Goal: Task Accomplishment & Management: Use online tool/utility

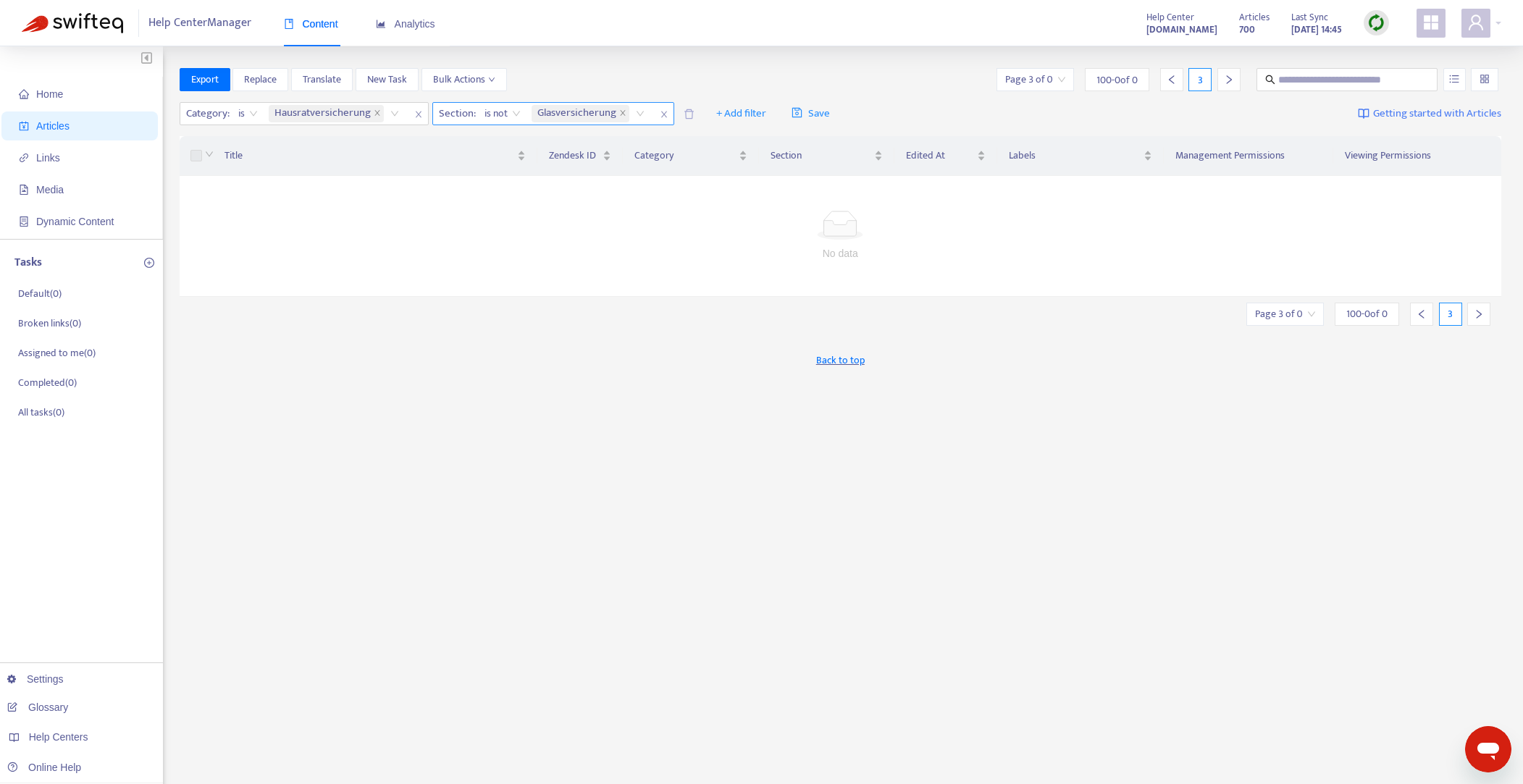
click at [661, 113] on icon "close" at bounding box center [664, 115] width 6 height 7
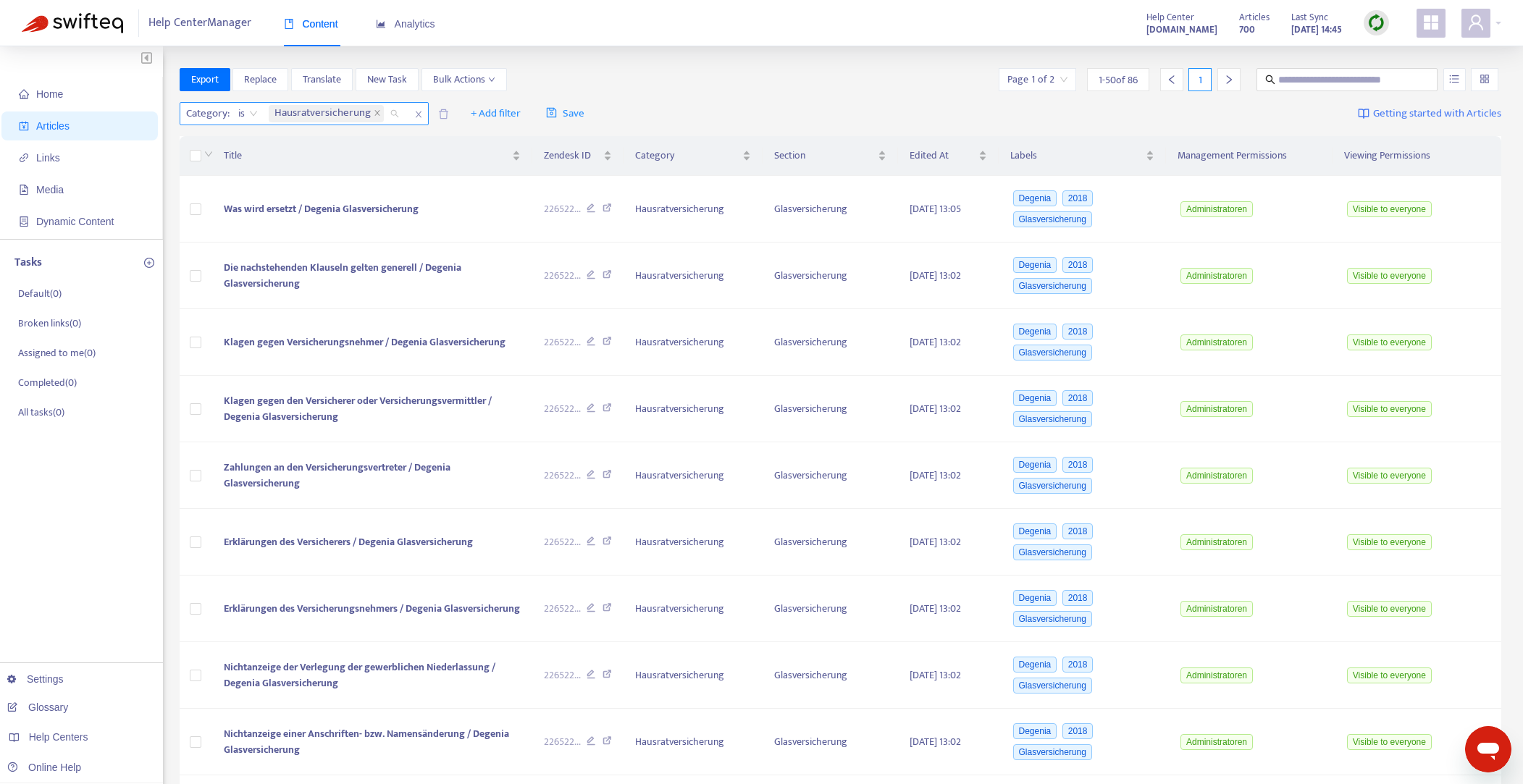
click at [393, 114] on div "Hausratversicherung" at bounding box center [336, 114] width 141 height 22
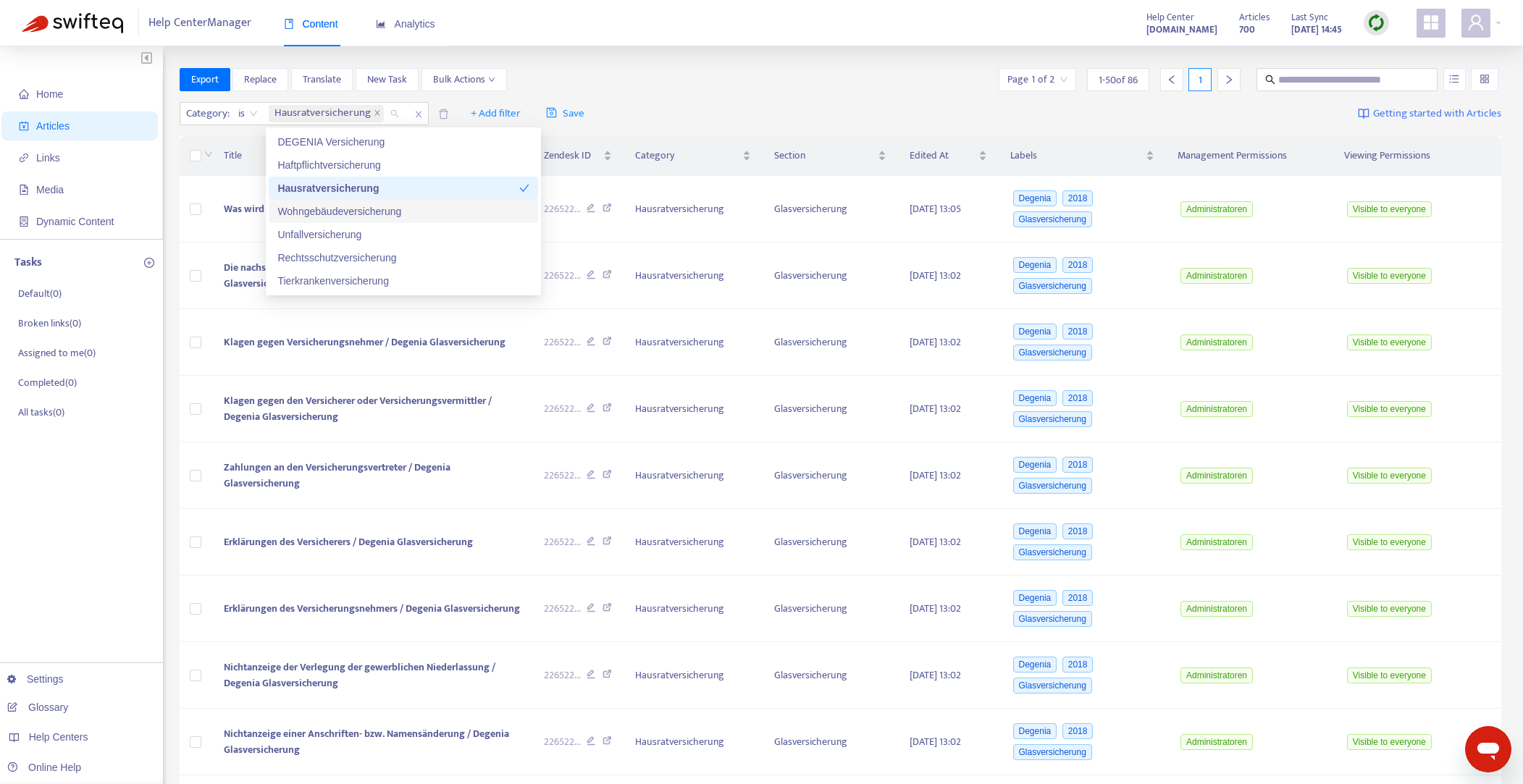
click at [386, 211] on div "Wohngebäudeversicherung" at bounding box center [403, 211] width 252 height 16
click at [378, 113] on icon "close" at bounding box center [378, 113] width 7 height 7
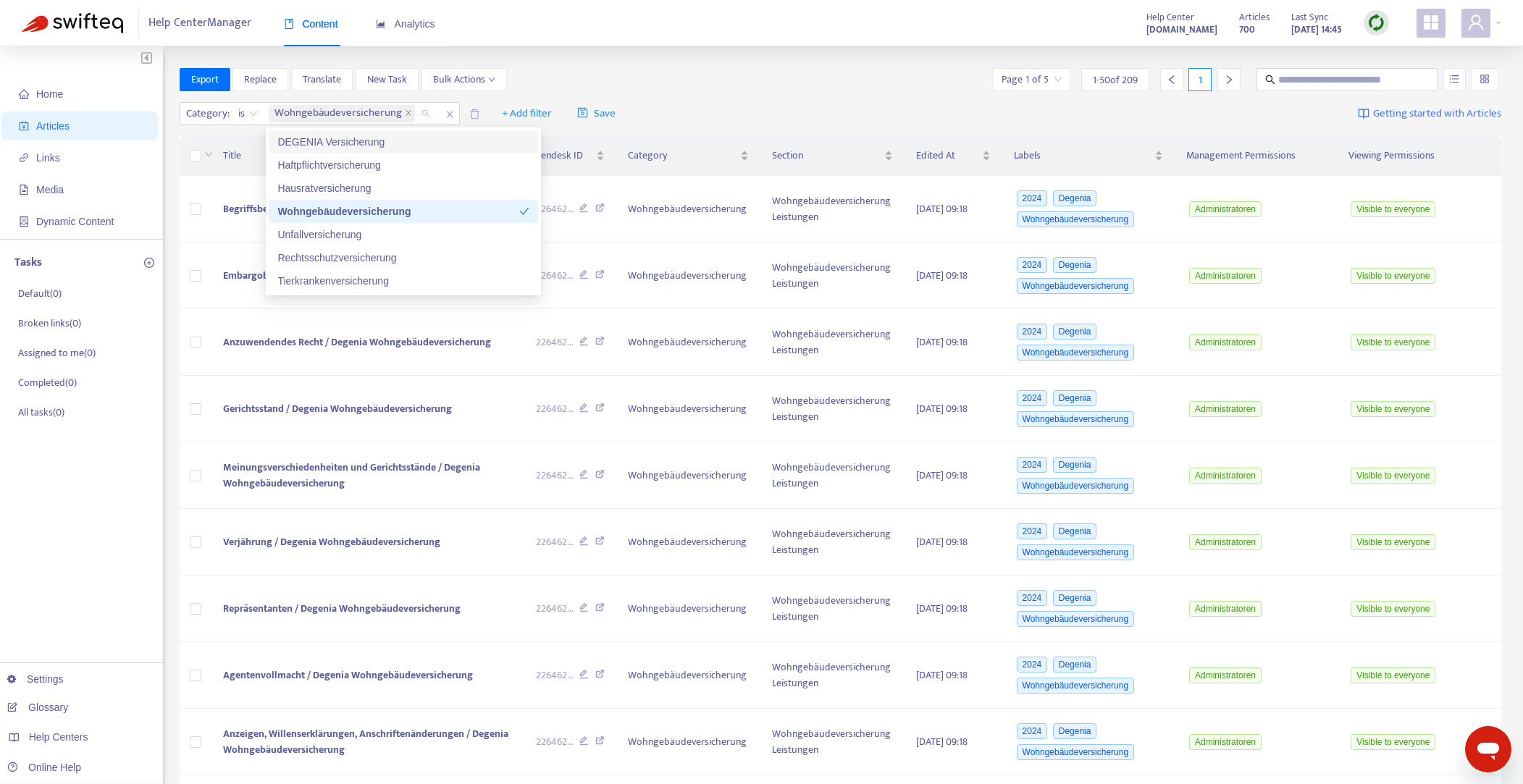
click at [773, 111] on div "Category : is Wohngebäudeversicherung + Add filter Save Getting started with Ar…" at bounding box center [840, 114] width 1323 height 34
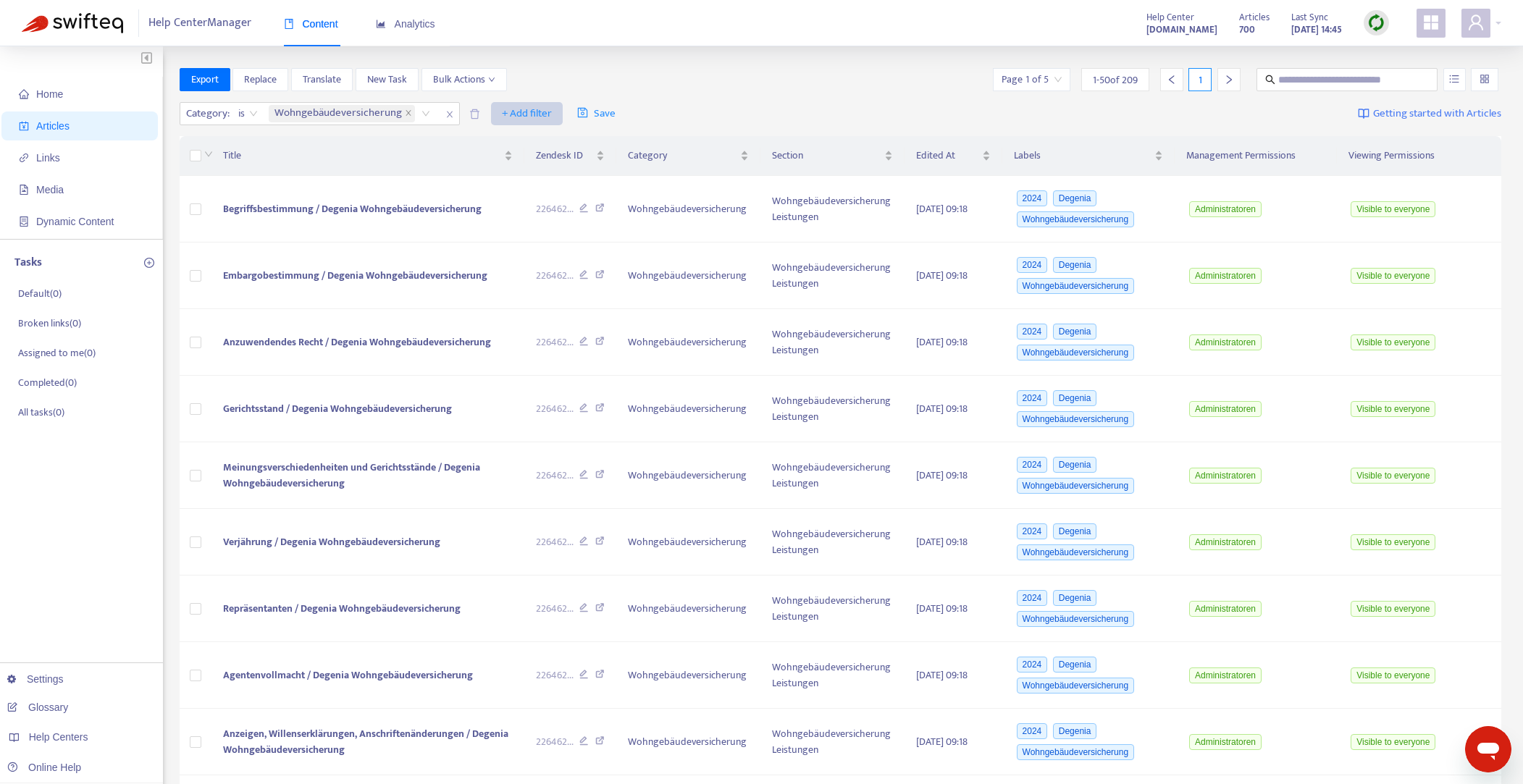
click at [523, 115] on span "+ Add filter" at bounding box center [527, 114] width 50 height 17
click at [532, 210] on span "Section" at bounding box center [546, 212] width 91 height 16
click at [561, 110] on div "Section: All" at bounding box center [518, 114] width 108 height 22
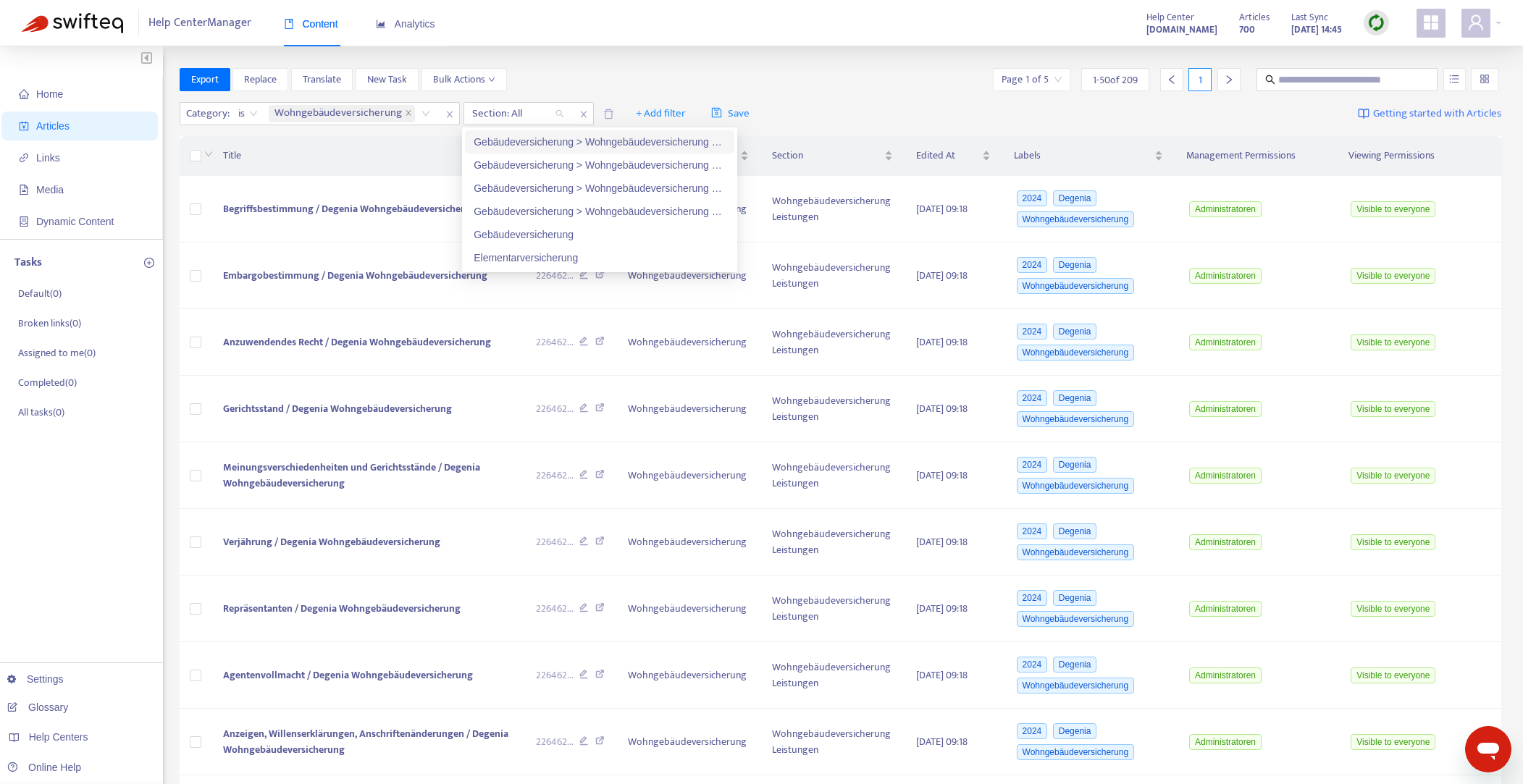
click at [644, 144] on div "Gebäudeversicherung > Wohngebäudeversicherung Premium" at bounding box center [599, 142] width 252 height 16
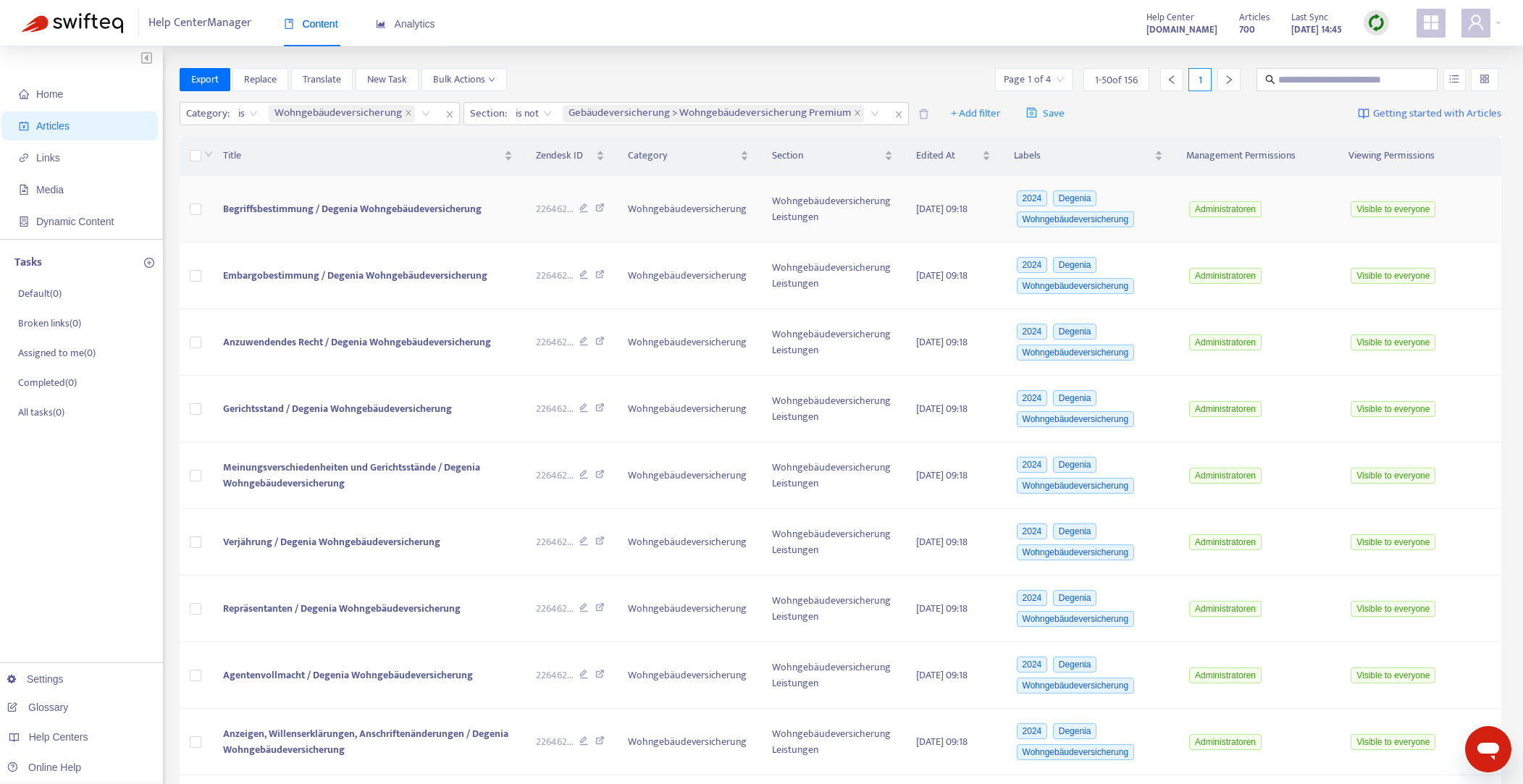
click at [283, 211] on span "Begriffsbestimmung / Degenia Wohngebäudeversicherung" at bounding box center [352, 208] width 259 height 17
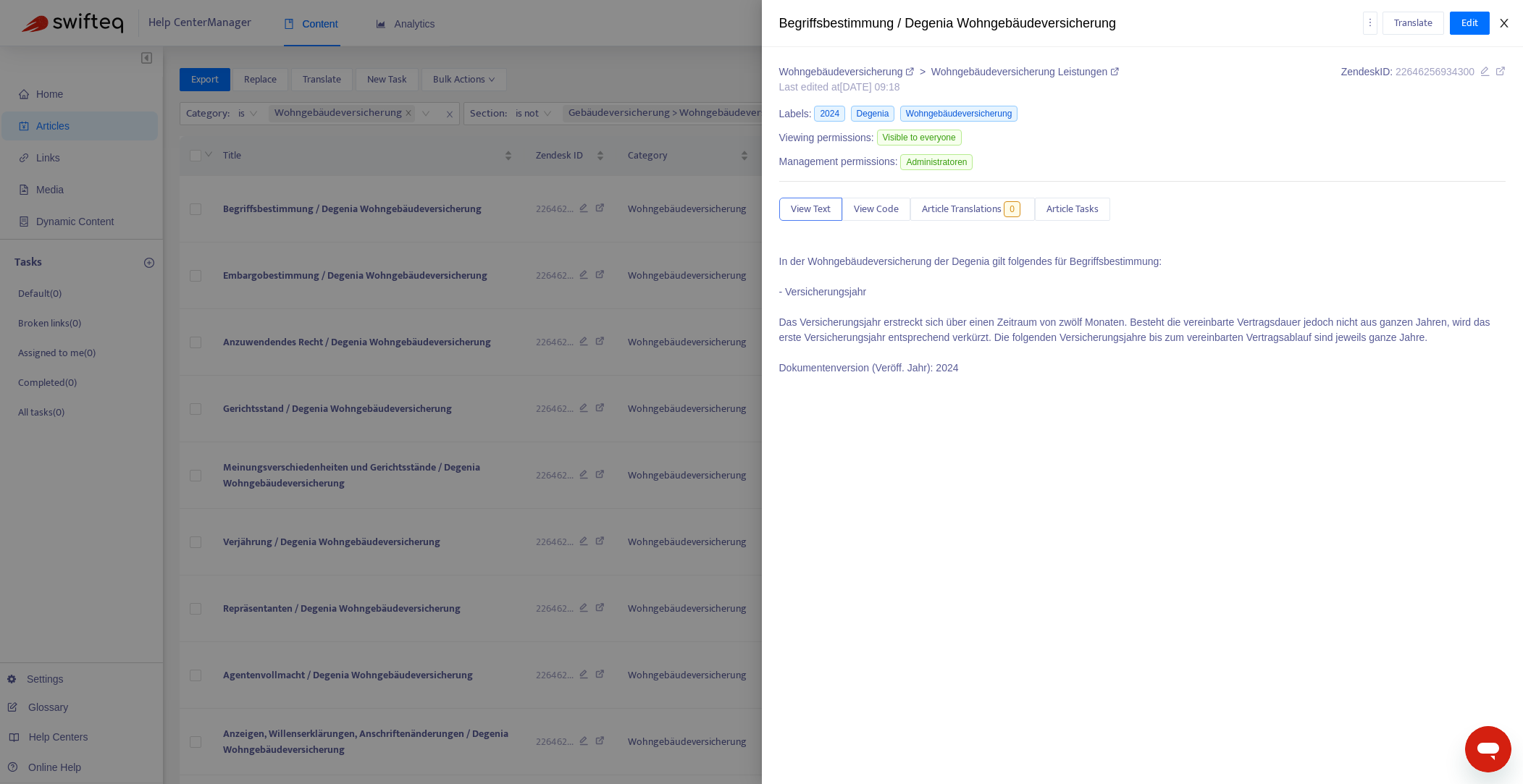
click at [1506, 23] on icon "close" at bounding box center [1505, 23] width 12 height 12
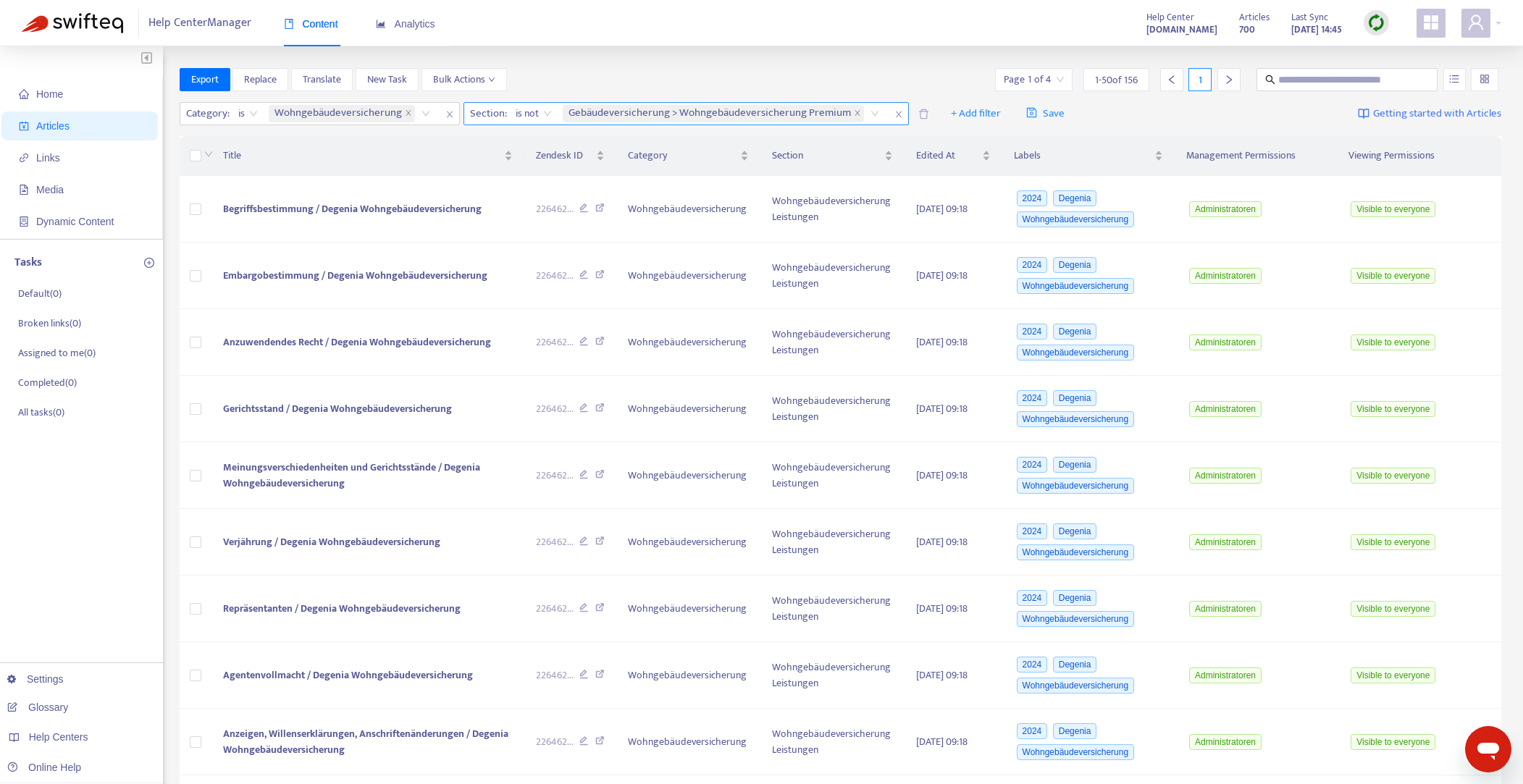
click at [543, 115] on span "is not" at bounding box center [534, 114] width 36 height 22
click at [529, 144] on div "is" at bounding box center [643, 142] width 252 height 16
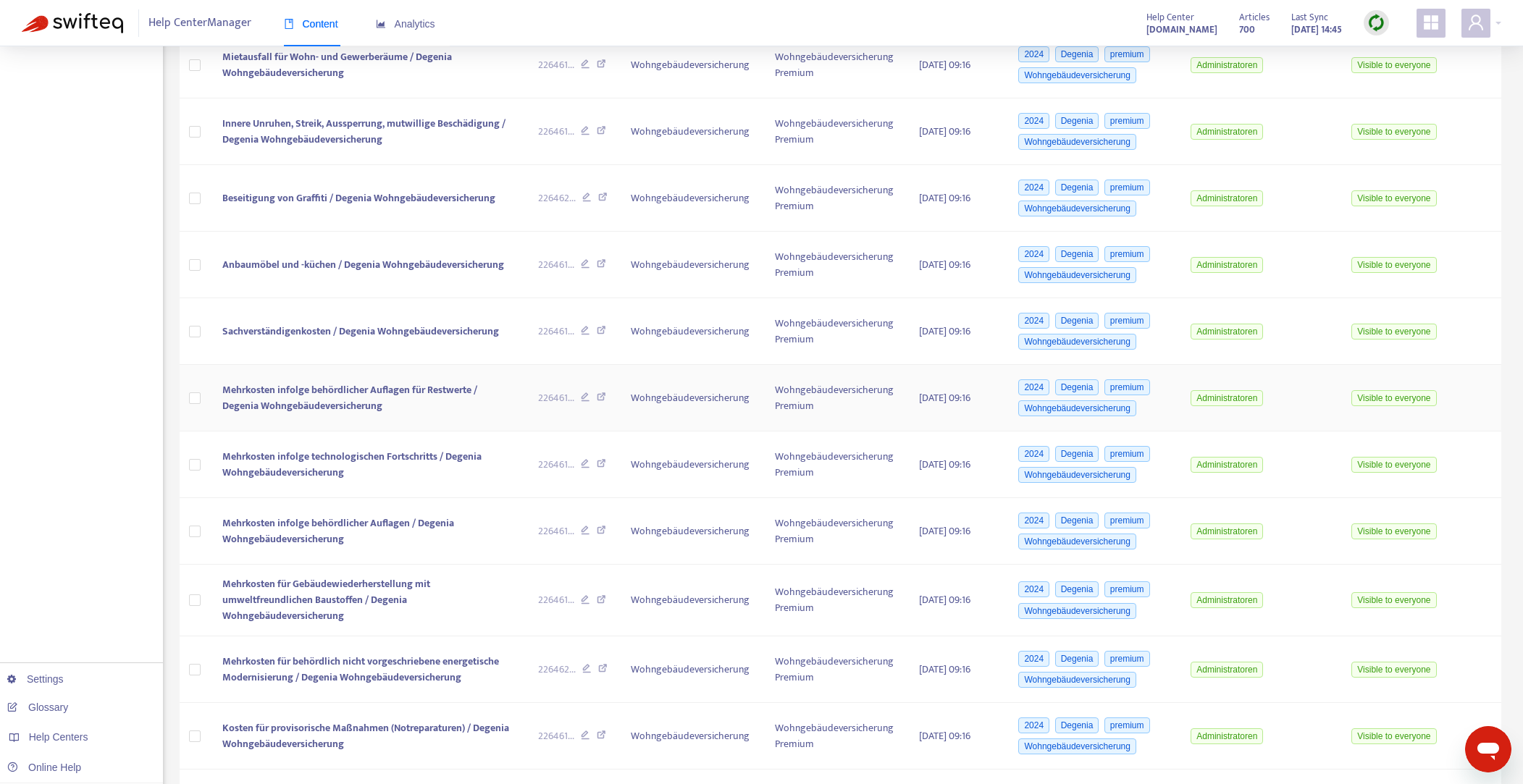
scroll to position [1702, 0]
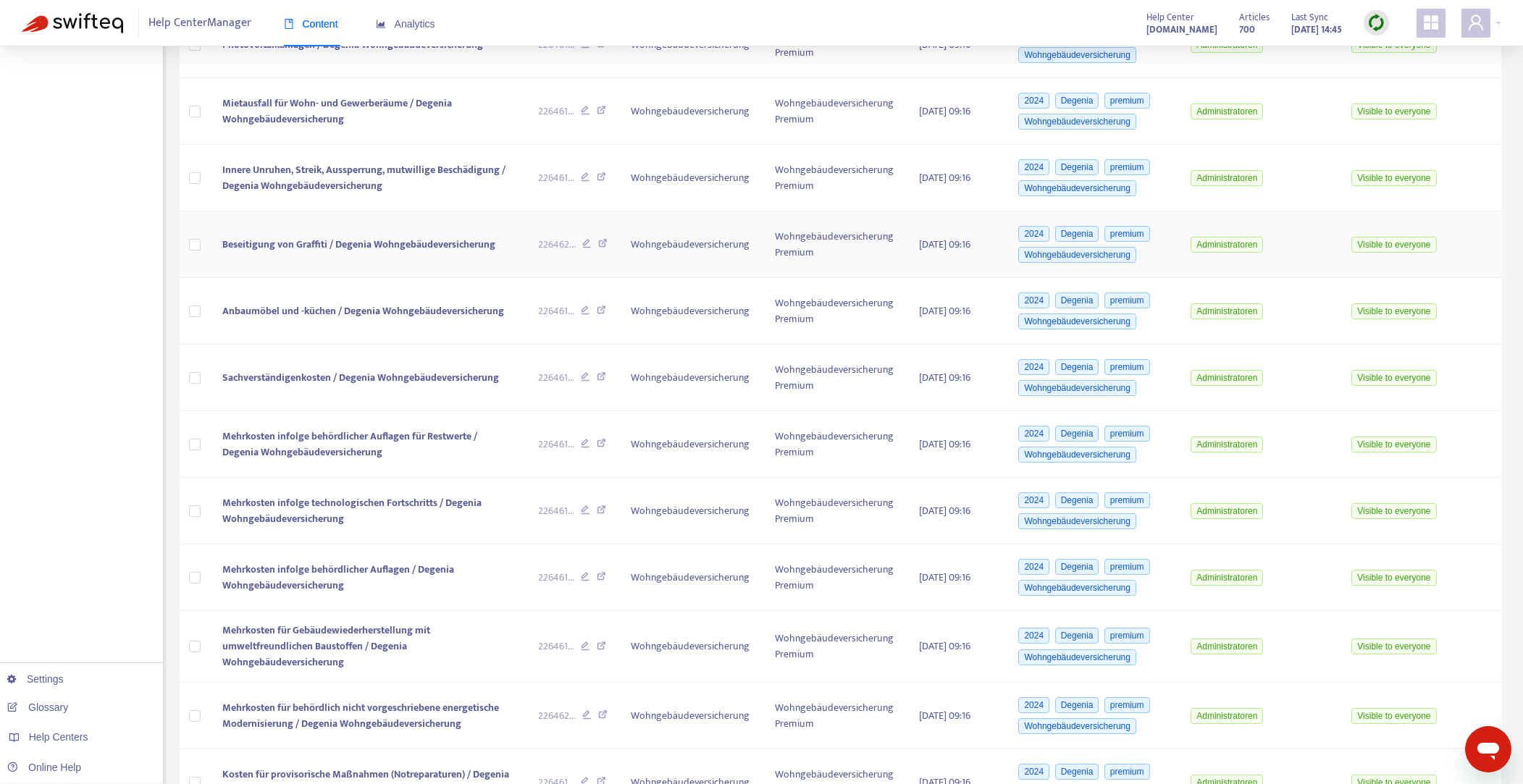
click at [304, 245] on span "Beseitigung von Graffiti / Degenia Wohngebäudeversicherung" at bounding box center [359, 244] width 273 height 17
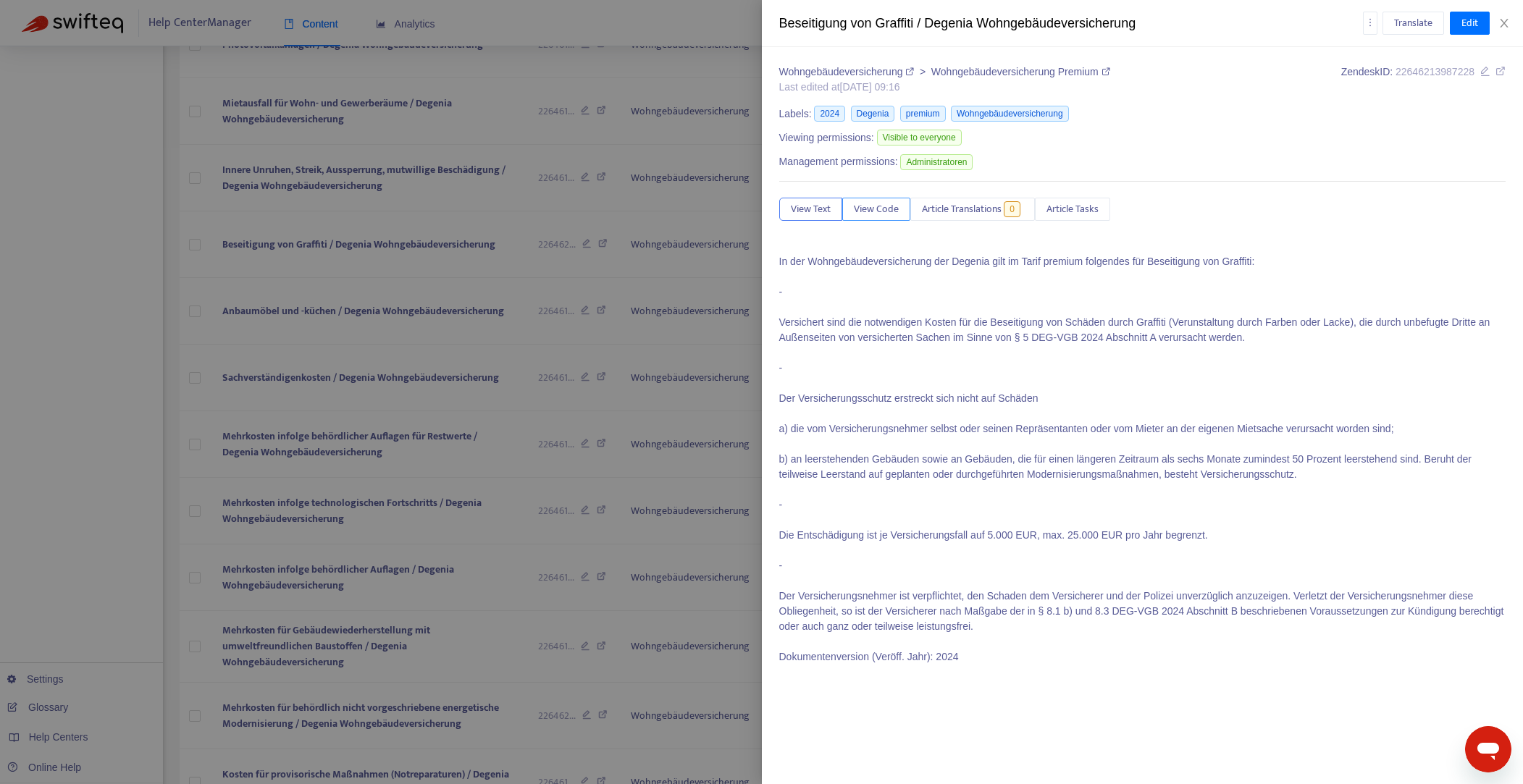
click at [885, 209] on span "View Code" at bounding box center [877, 209] width 45 height 16
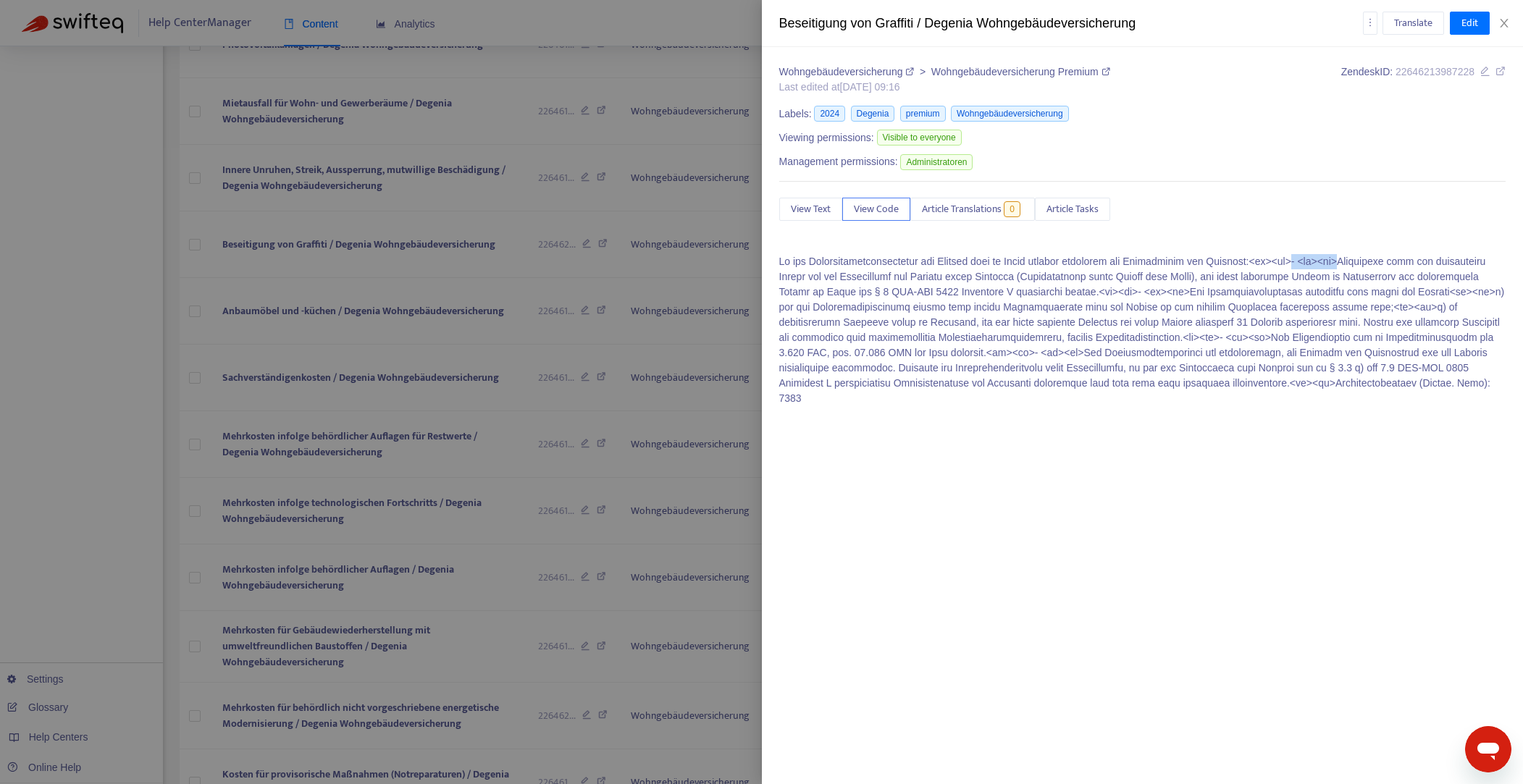
drag, startPoint x: 1320, startPoint y: 261, endPoint x: 1373, endPoint y: 261, distance: 53.0
click at [1373, 261] on p at bounding box center [1142, 330] width 727 height 152
copy p "- <br><br>"
click at [1507, 23] on icon "close" at bounding box center [1505, 23] width 12 height 12
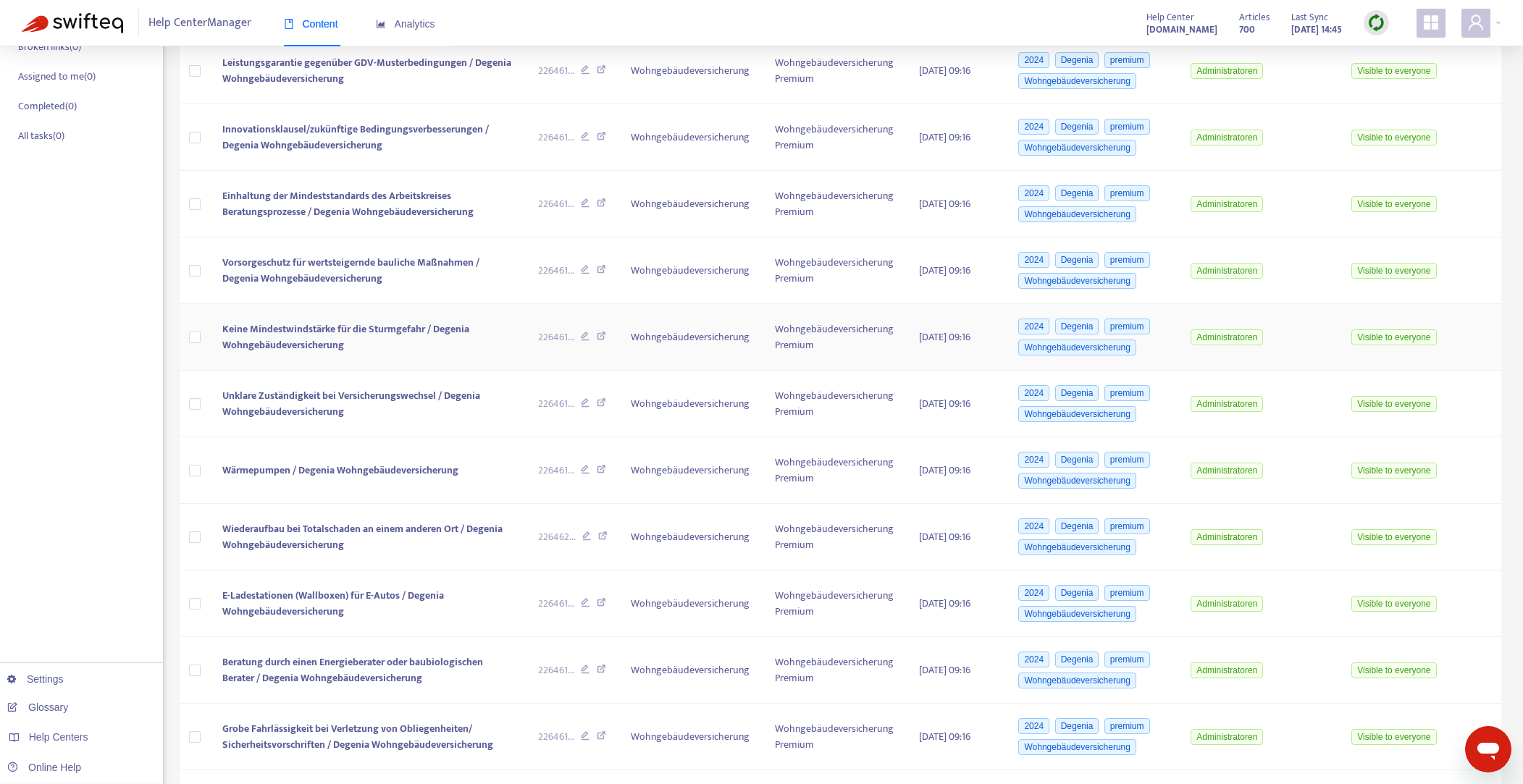
scroll to position [0, 0]
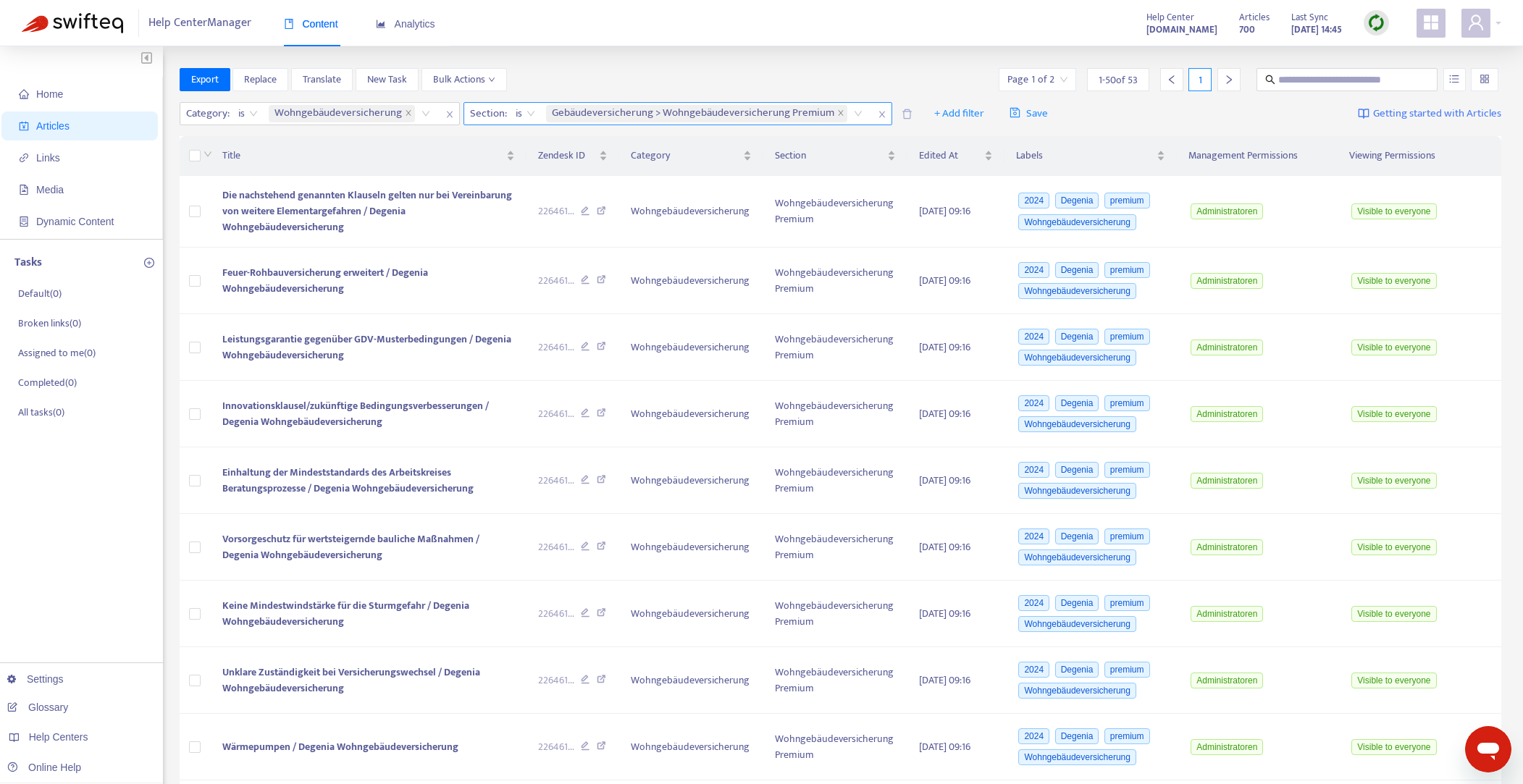
click at [879, 115] on icon "close" at bounding box center [882, 115] width 6 height 7
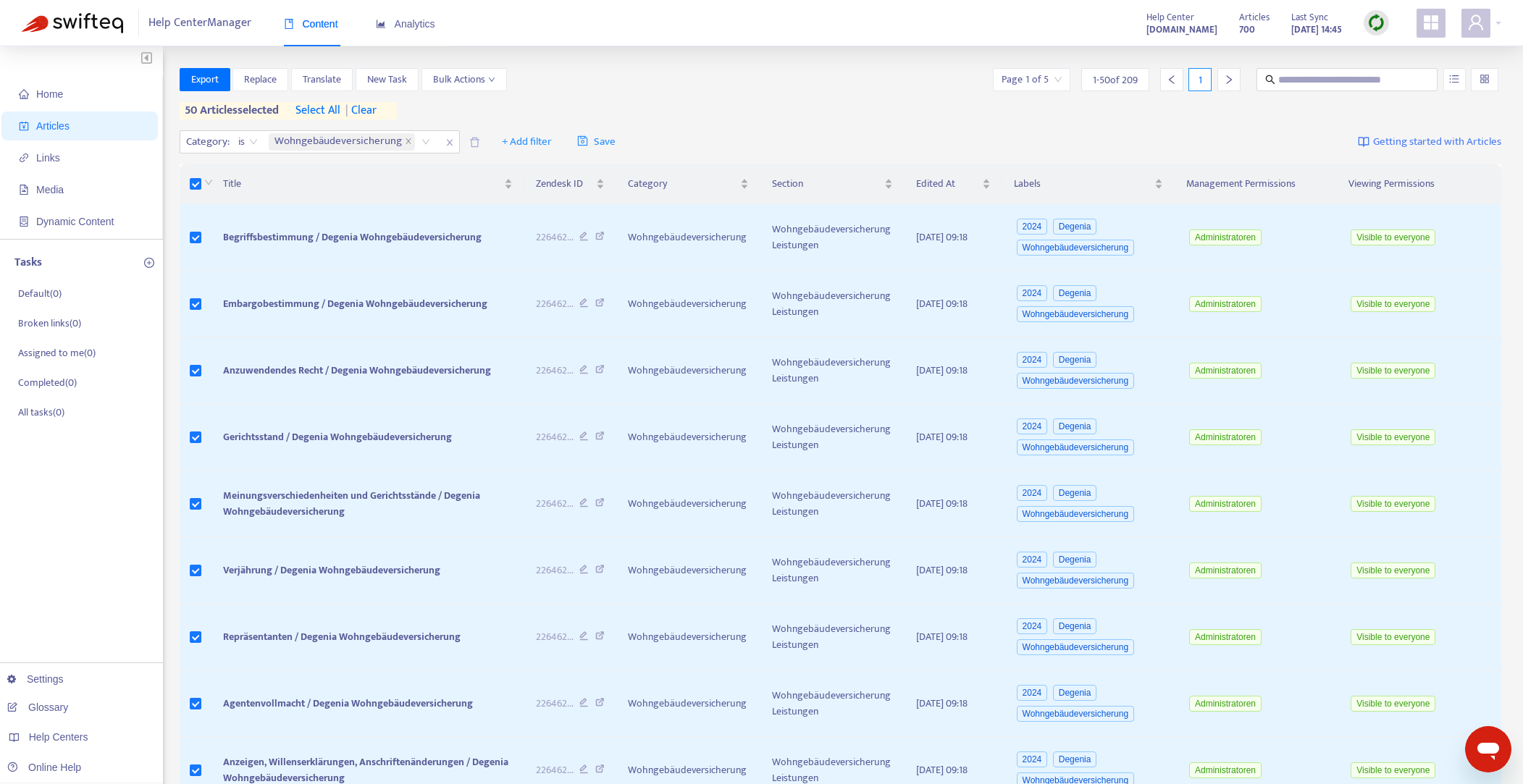
click at [325, 110] on span "select all" at bounding box center [318, 111] width 45 height 17
click at [264, 79] on span "Replace" at bounding box center [260, 80] width 33 height 16
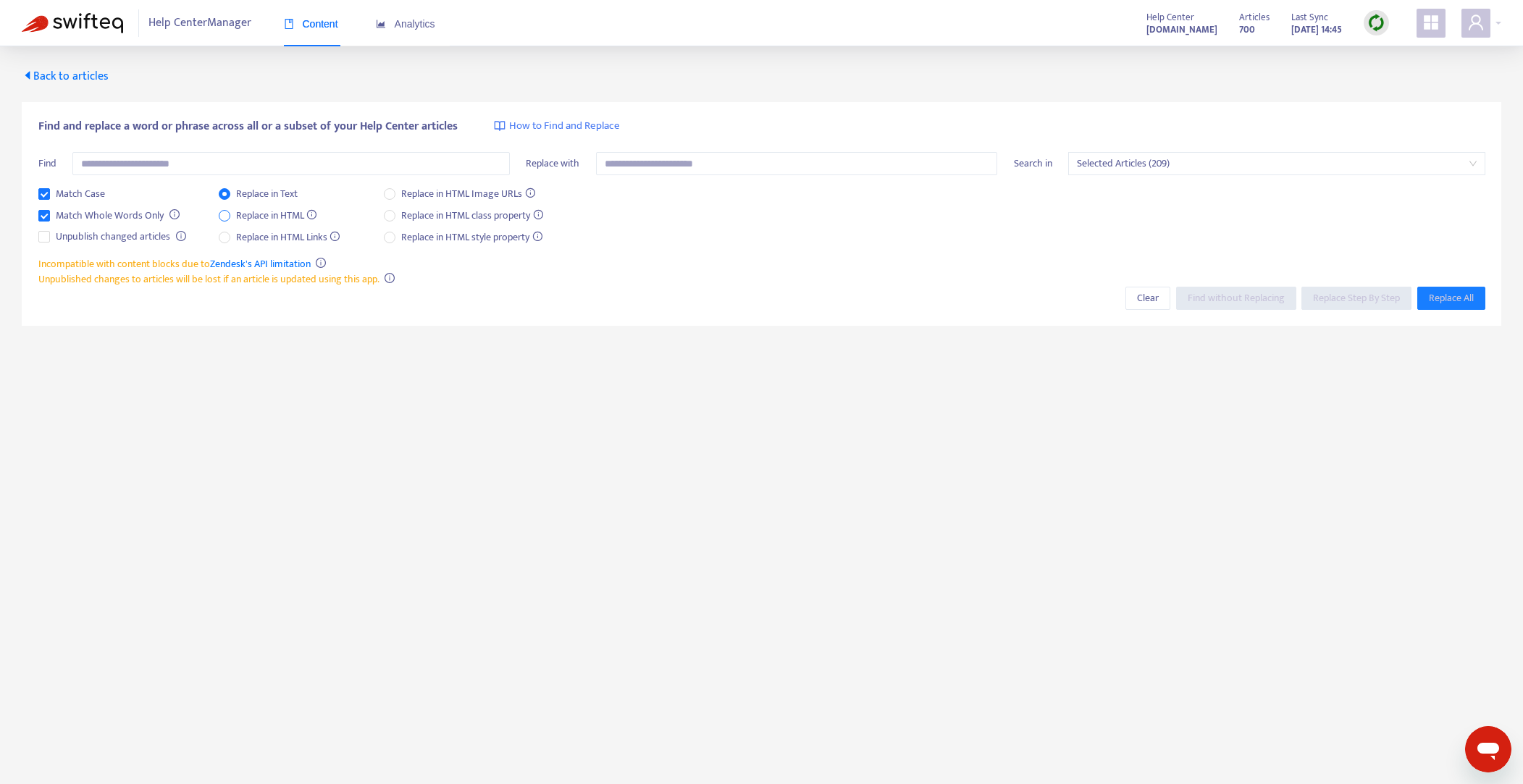
click at [231, 216] on span "Replace in HTML" at bounding box center [277, 216] width 93 height 16
click at [252, 168] on input "text" at bounding box center [291, 163] width 437 height 23
paste input "**********"
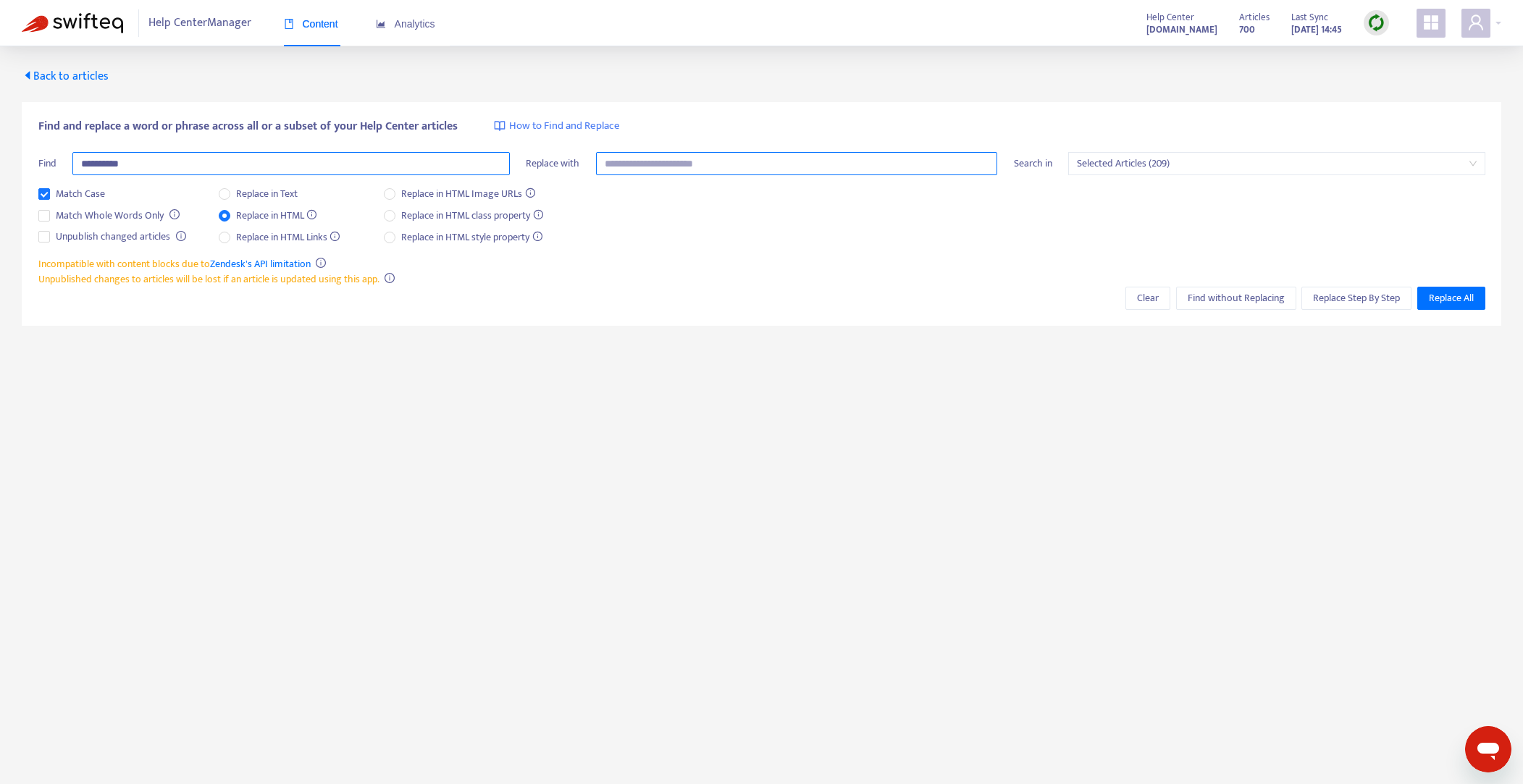
type input "**********"
click at [673, 163] on input "text" at bounding box center [797, 163] width 402 height 23
type input "*"
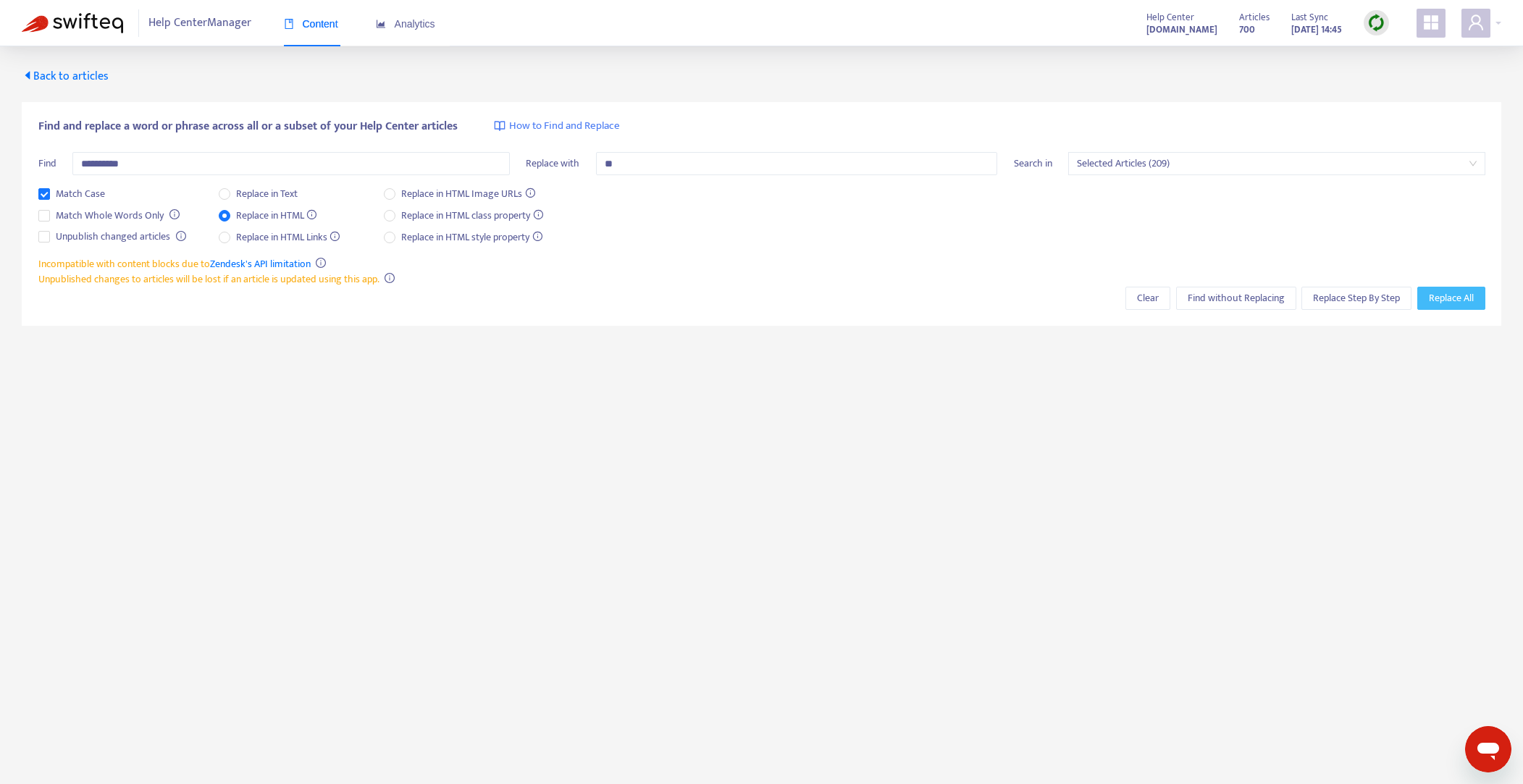
click at [1436, 300] on span "Replace All" at bounding box center [1452, 298] width 45 height 16
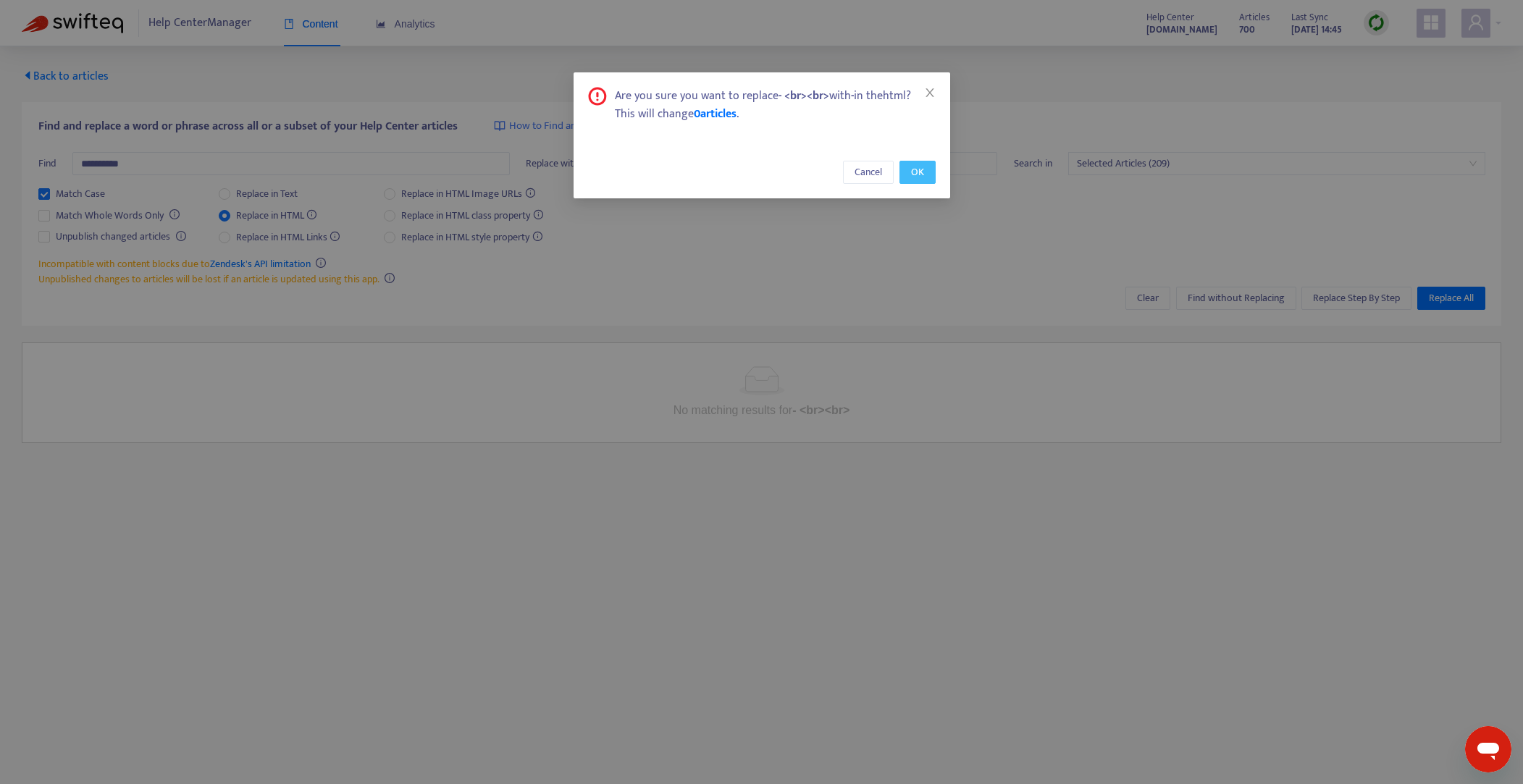
click at [909, 166] on button "OK" at bounding box center [918, 172] width 36 height 23
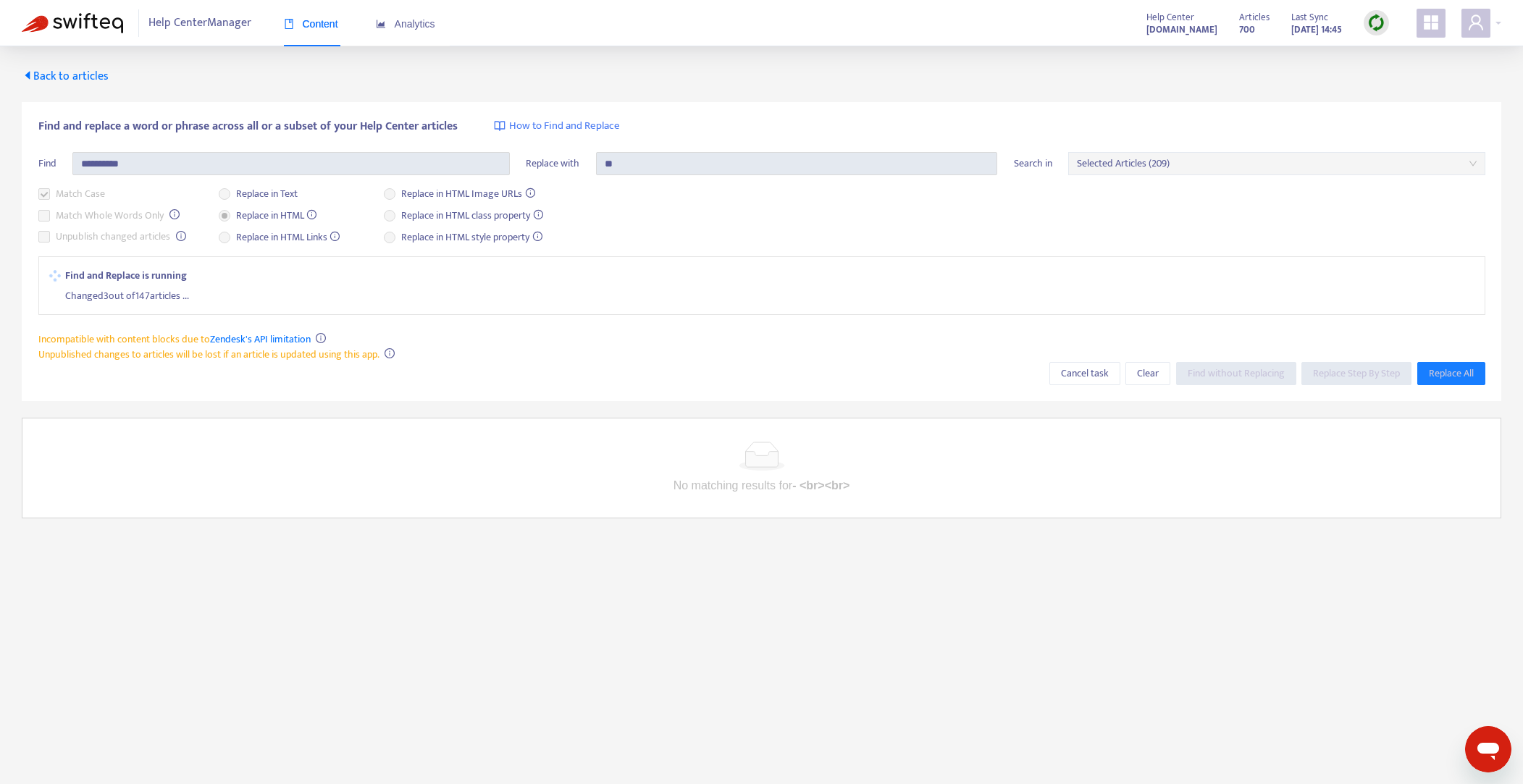
scroll to position [46, 0]
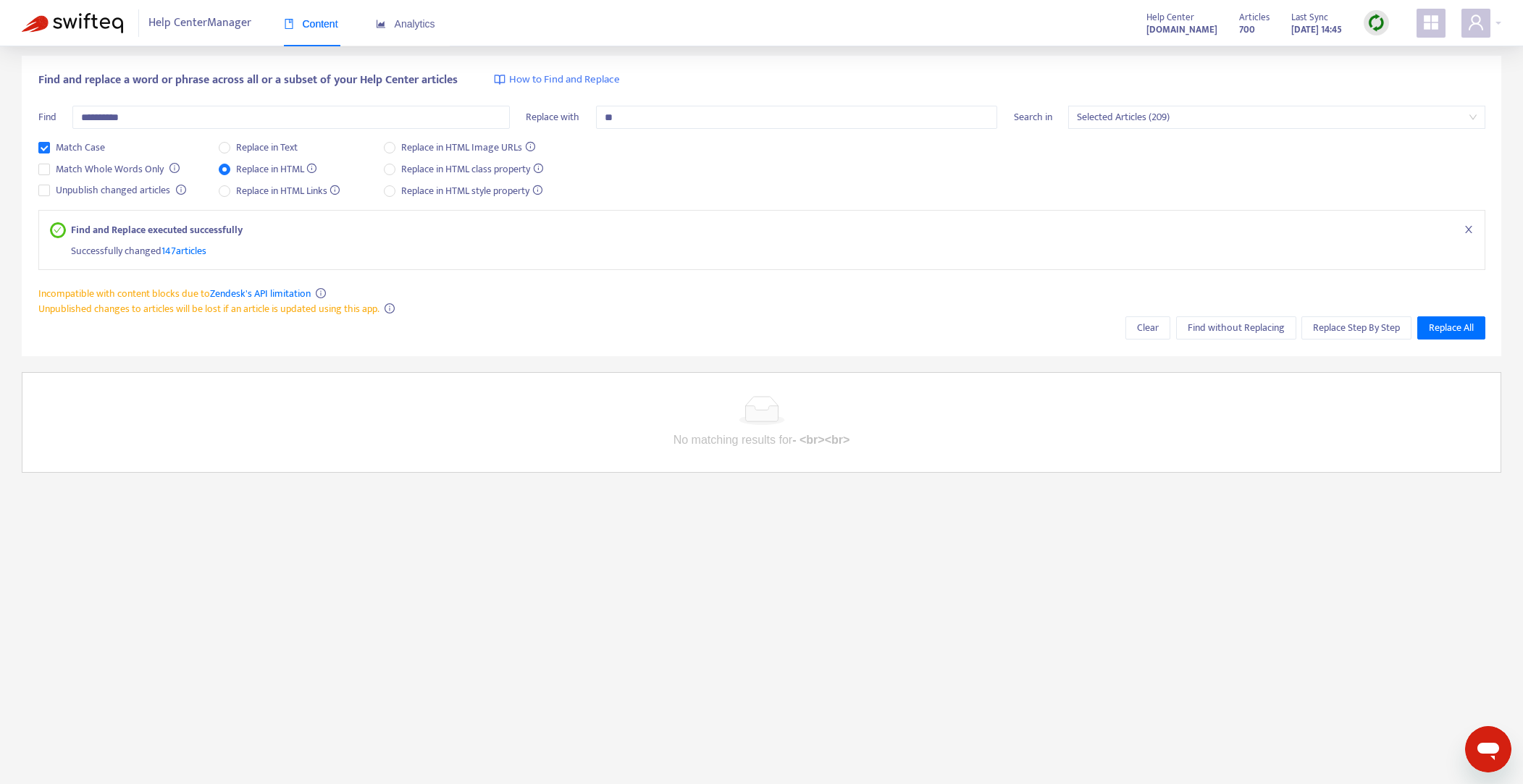
click at [213, 25] on span "Help Center Manager" at bounding box center [200, 23] width 103 height 28
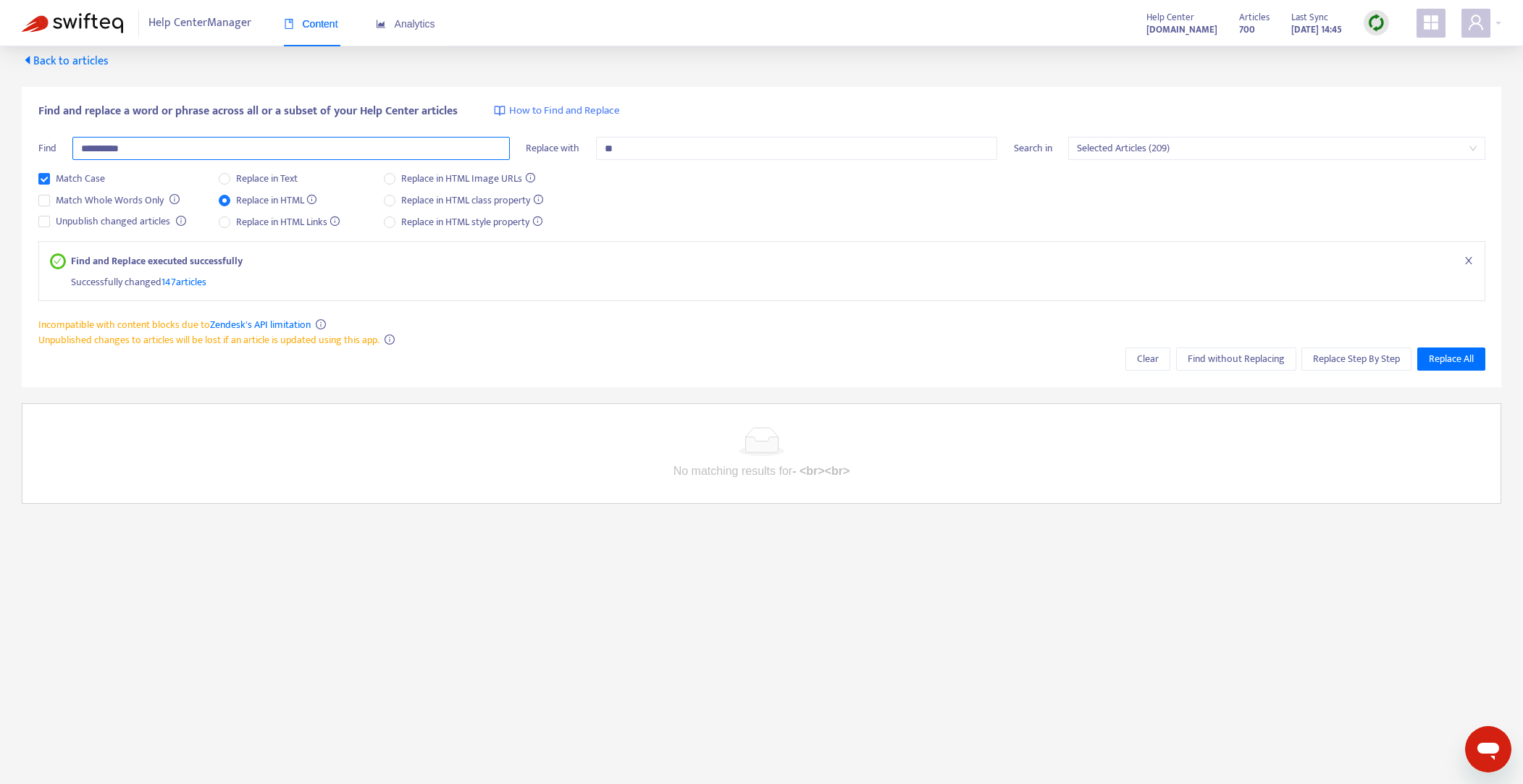
scroll to position [0, 0]
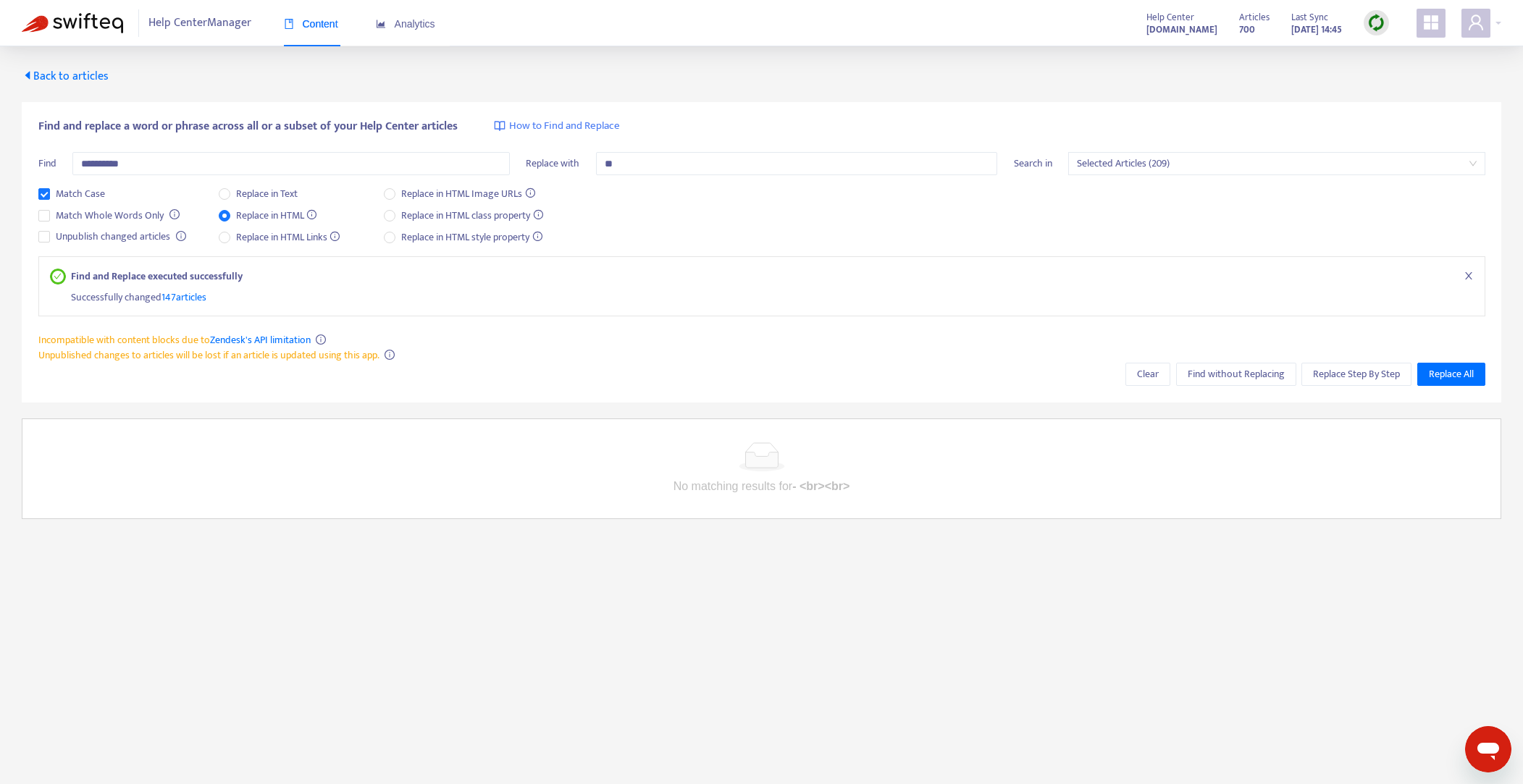
click at [70, 75] on span "Back to articles" at bounding box center [65, 76] width 87 height 20
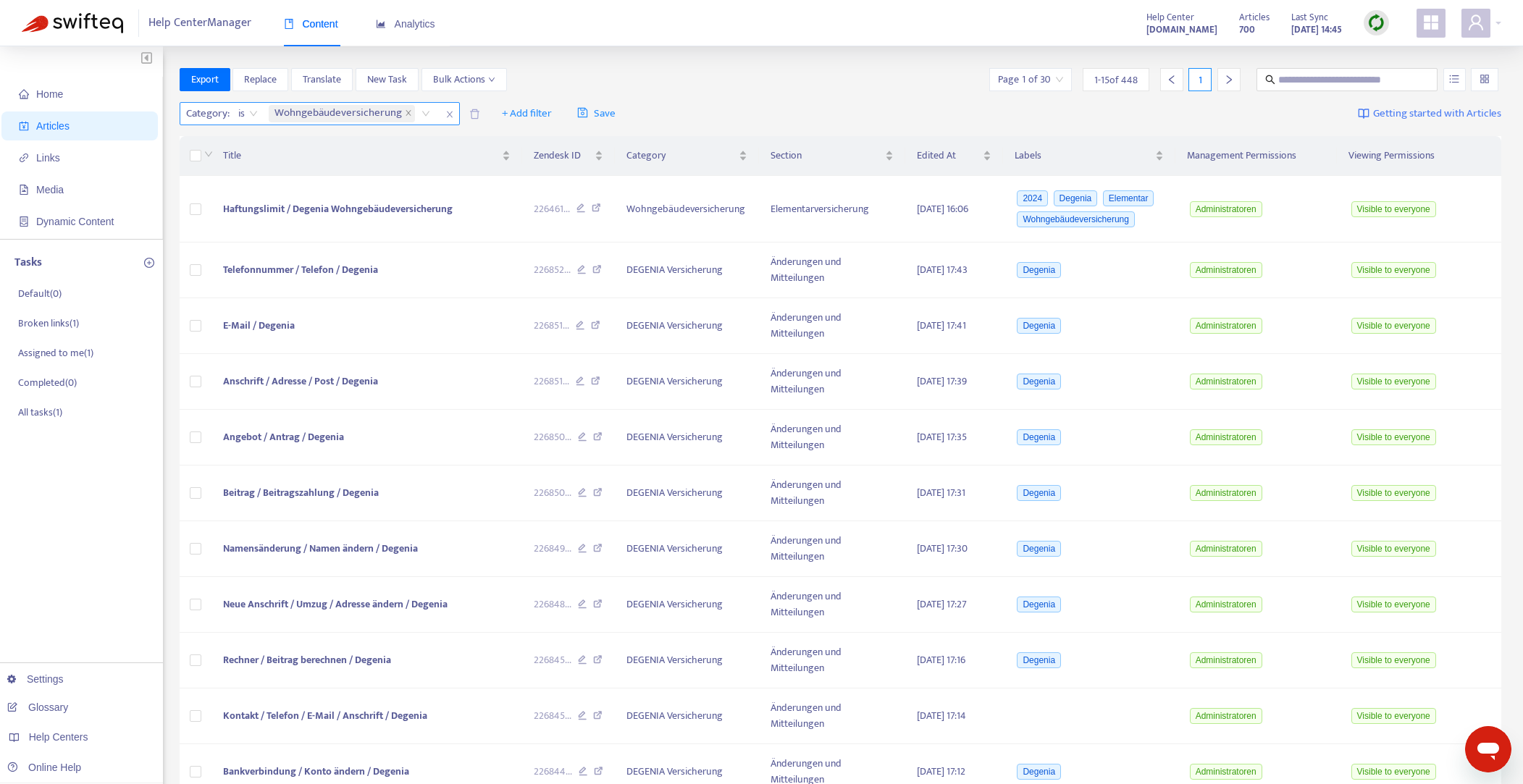
click at [451, 114] on icon "close" at bounding box center [450, 115] width 9 height 9
click at [246, 112] on span "+ Add filter" at bounding box center [246, 114] width 50 height 17
click at [243, 209] on span "Category" at bounding box center [267, 212] width 91 height 16
click at [278, 115] on div "Category: All" at bounding box center [234, 114] width 108 height 22
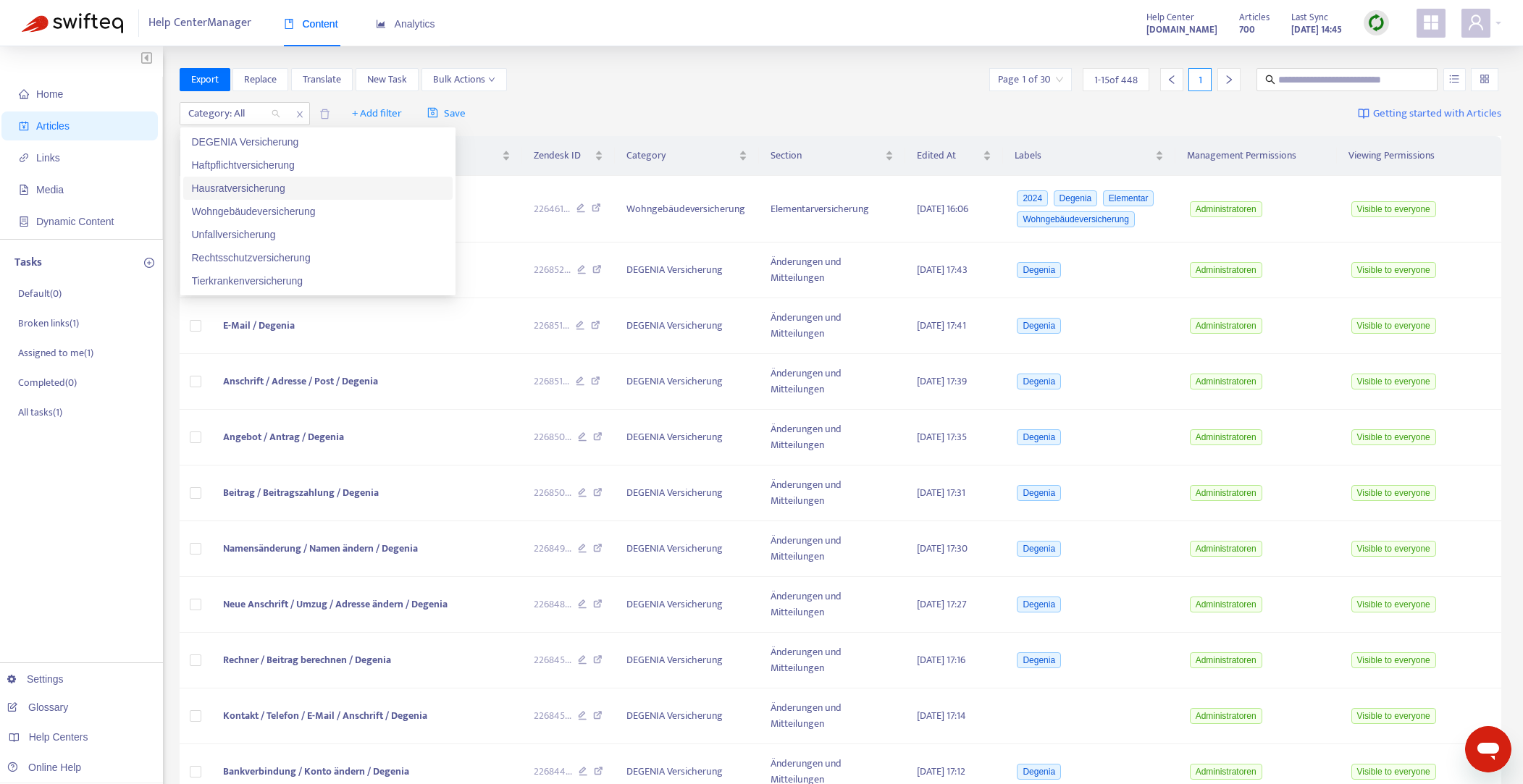
drag, startPoint x: 251, startPoint y: 187, endPoint x: 330, endPoint y: 145, distance: 89.5
click at [251, 187] on div "Hausratversicherung" at bounding box center [317, 188] width 252 height 16
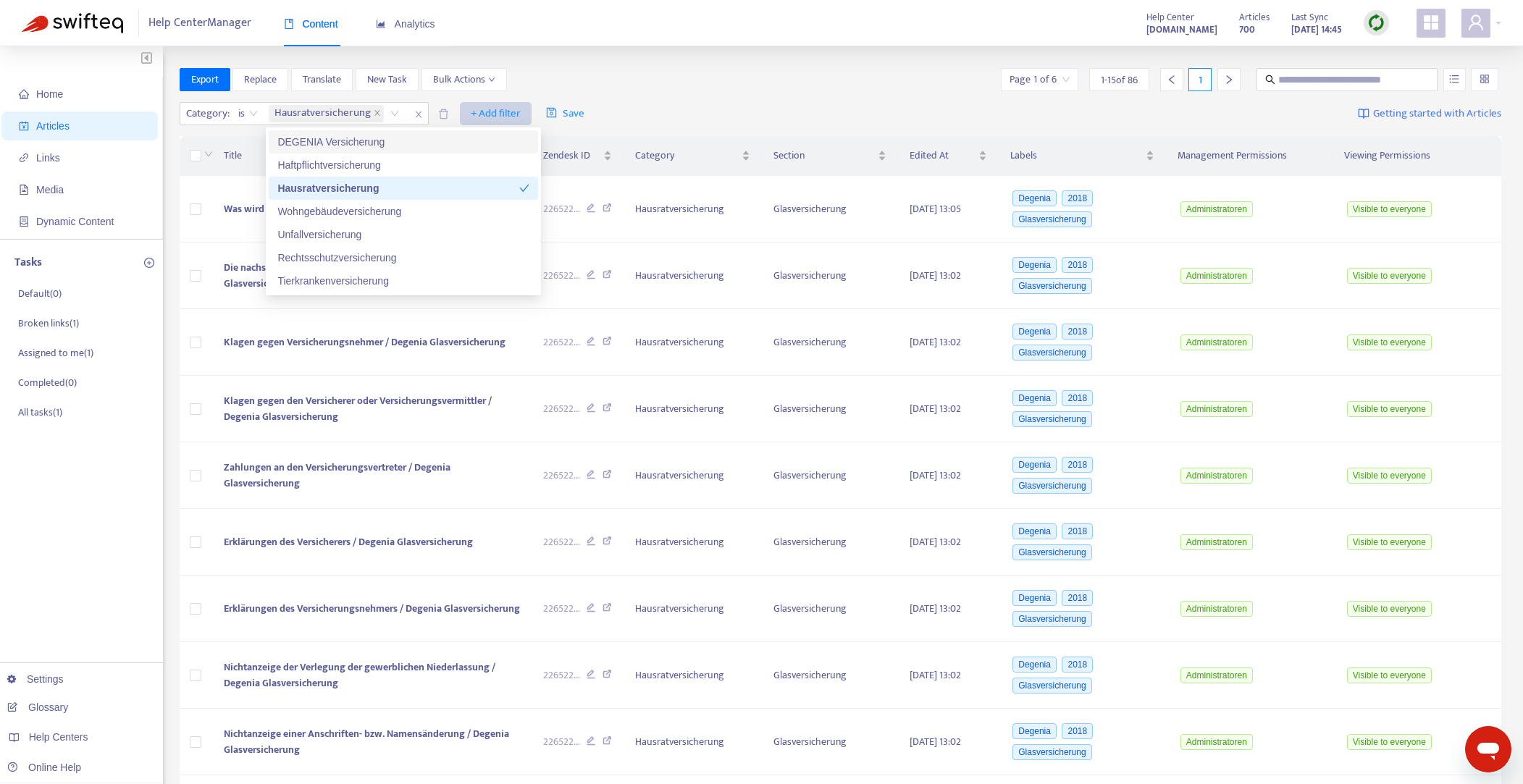
click at [498, 110] on span "+ Add filter" at bounding box center [495, 114] width 50 height 17
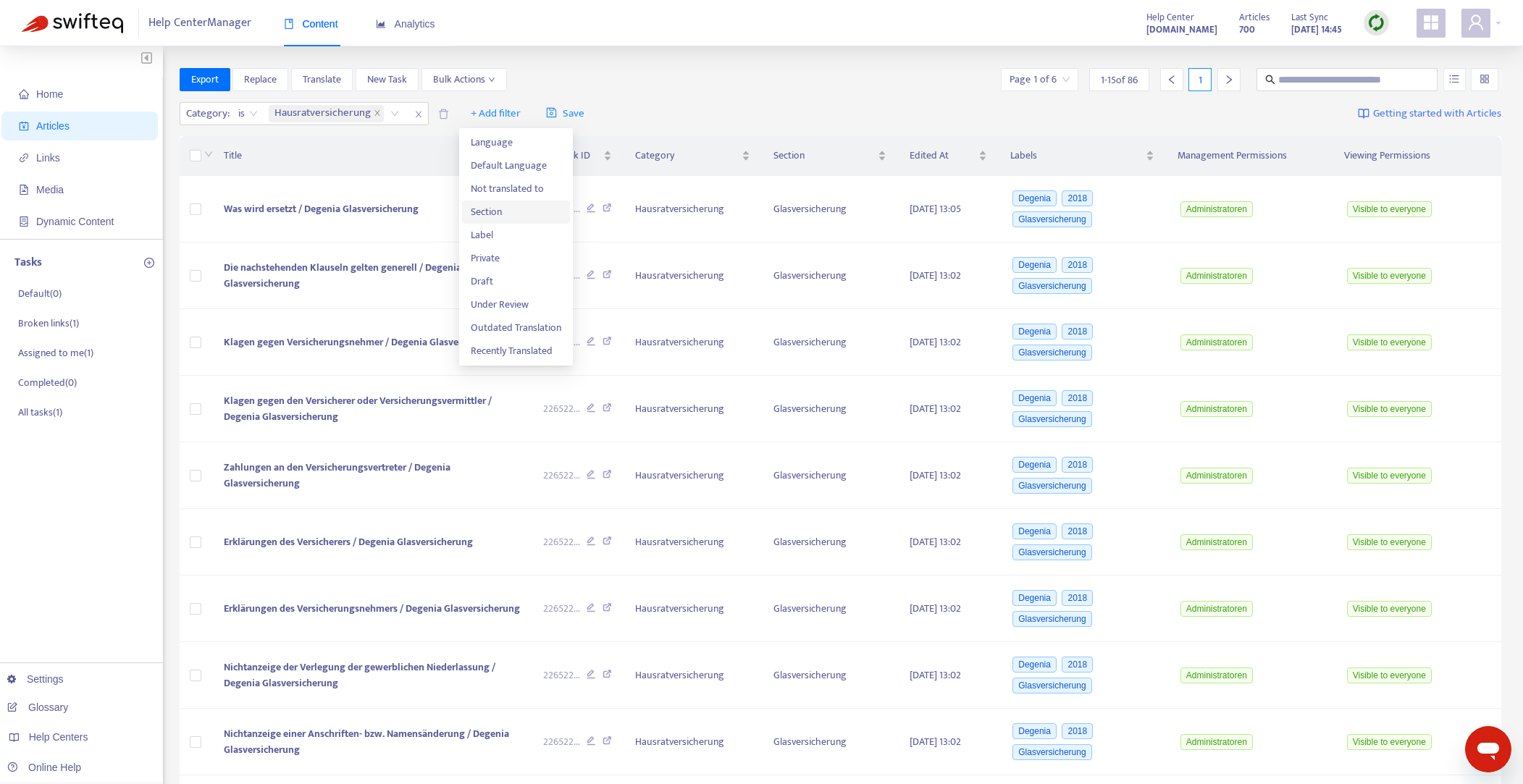
click at [492, 211] on span "Section" at bounding box center [516, 212] width 91 height 16
click at [529, 115] on div "Section: All" at bounding box center [487, 114] width 108 height 22
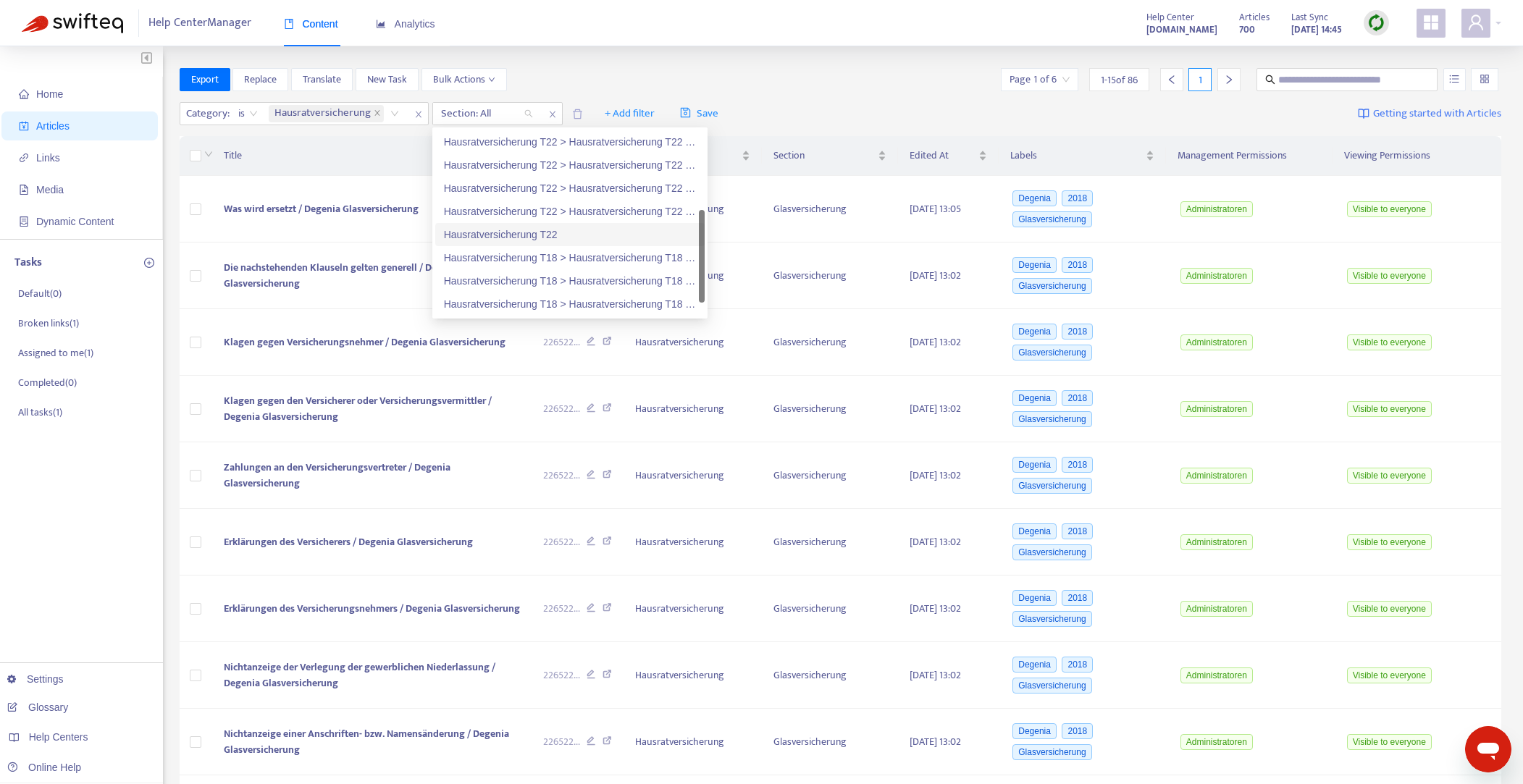
scroll to position [46, 0]
click at [475, 308] on div "Glasversicherung" at bounding box center [569, 304] width 252 height 16
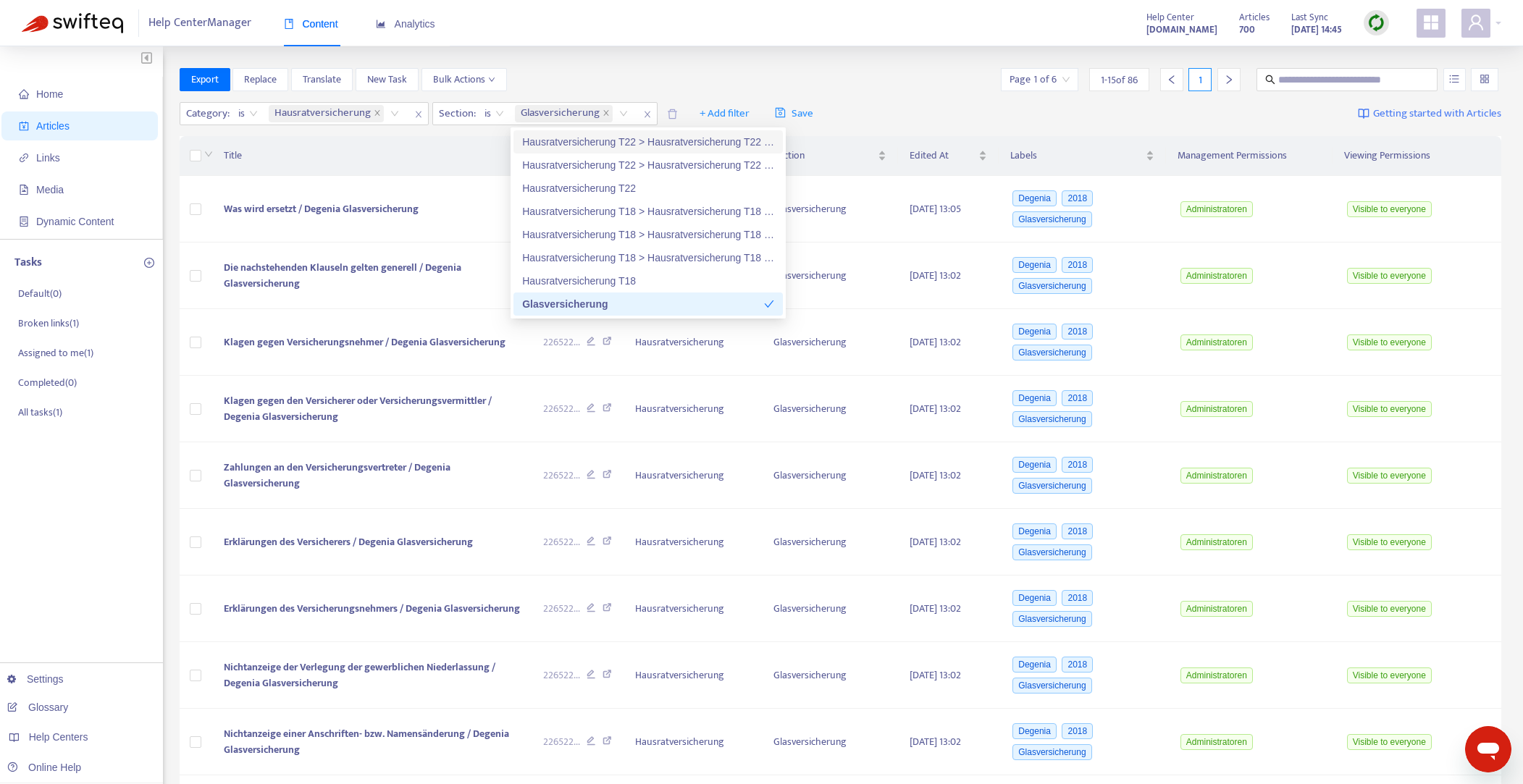
drag, startPoint x: 858, startPoint y: 79, endPoint x: 737, endPoint y: 97, distance: 122.3
click at [858, 79] on div "Export Replace Translate New Task Bulk Actions Page 1 of 6 1 - 15 of 86 1" at bounding box center [840, 80] width 1323 height 23
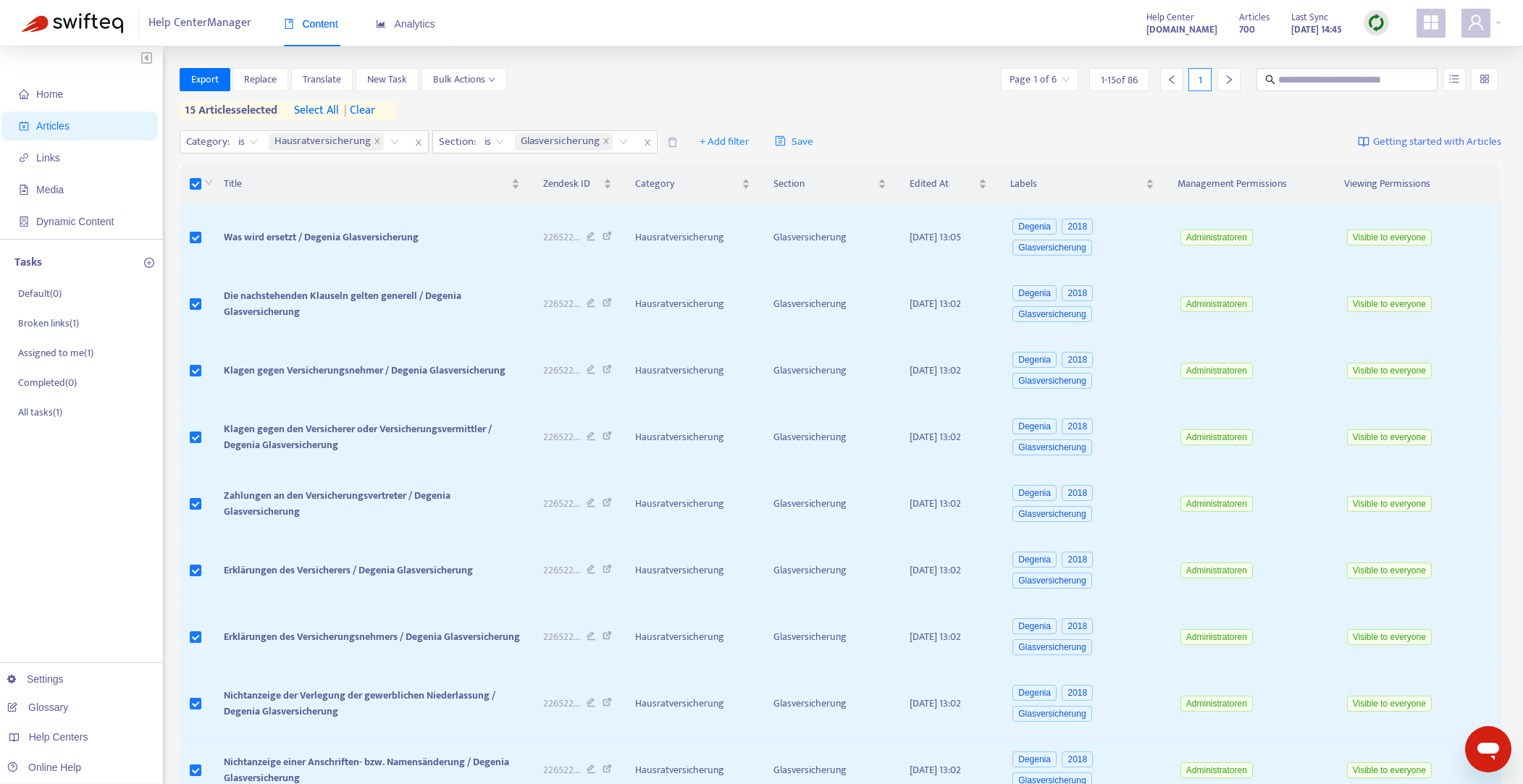
click at [309, 113] on span "select all" at bounding box center [317, 111] width 45 height 17
click at [492, 78] on icon "down" at bounding box center [492, 80] width 7 height 7
click at [464, 291] on span "Delete from Zendesk" at bounding box center [478, 293] width 89 height 17
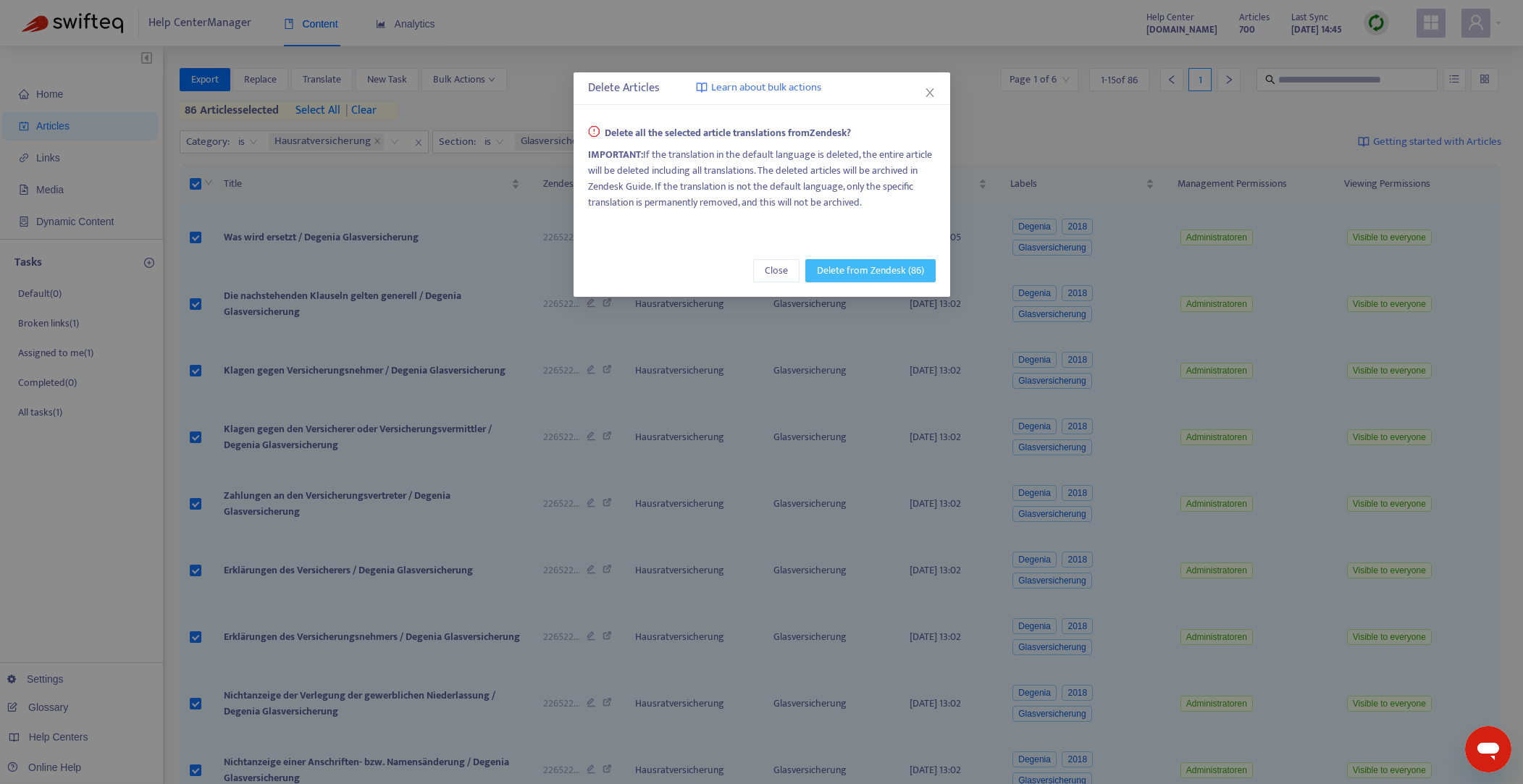
click at [871, 266] on span "Delete from Zendesk (86)" at bounding box center [871, 271] width 107 height 16
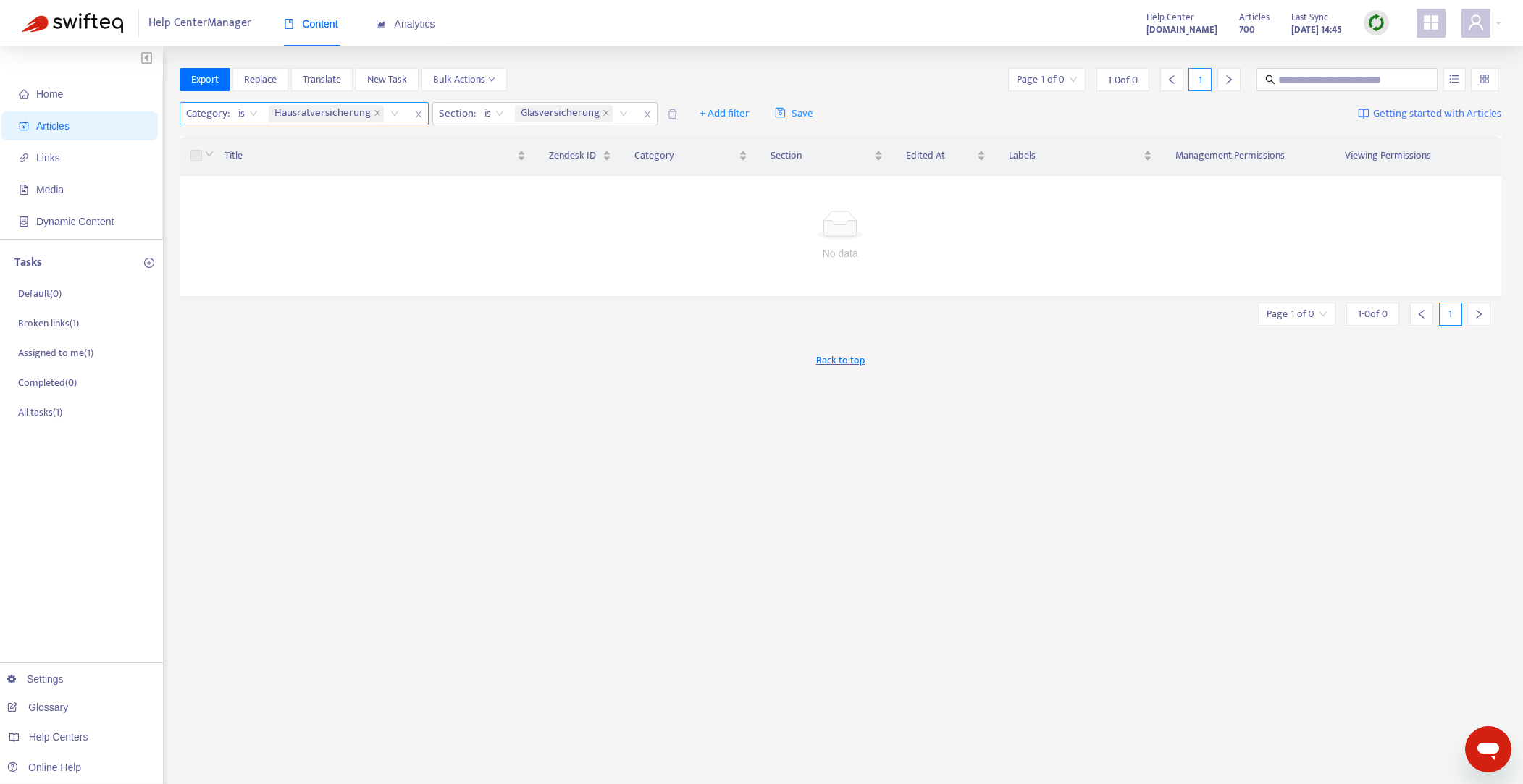
click at [413, 114] on span "close" at bounding box center [419, 115] width 19 height 17
drag, startPoint x: 400, startPoint y: 116, endPoint x: 413, endPoint y: 115, distance: 13.0
click at [400, 116] on span "close" at bounding box center [395, 115] width 19 height 17
